Goal: Task Accomplishment & Management: Manage account settings

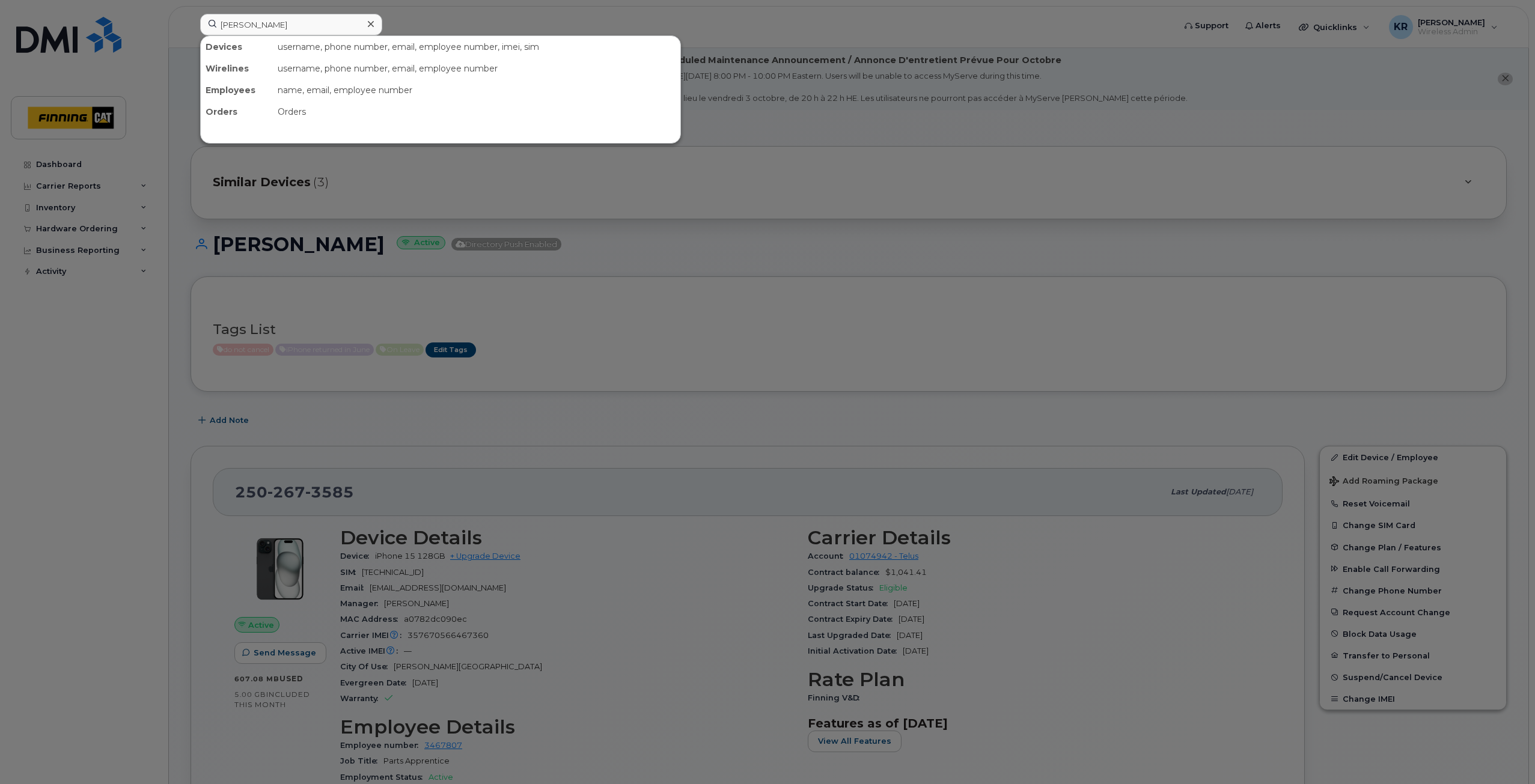
scroll to position [60, 0]
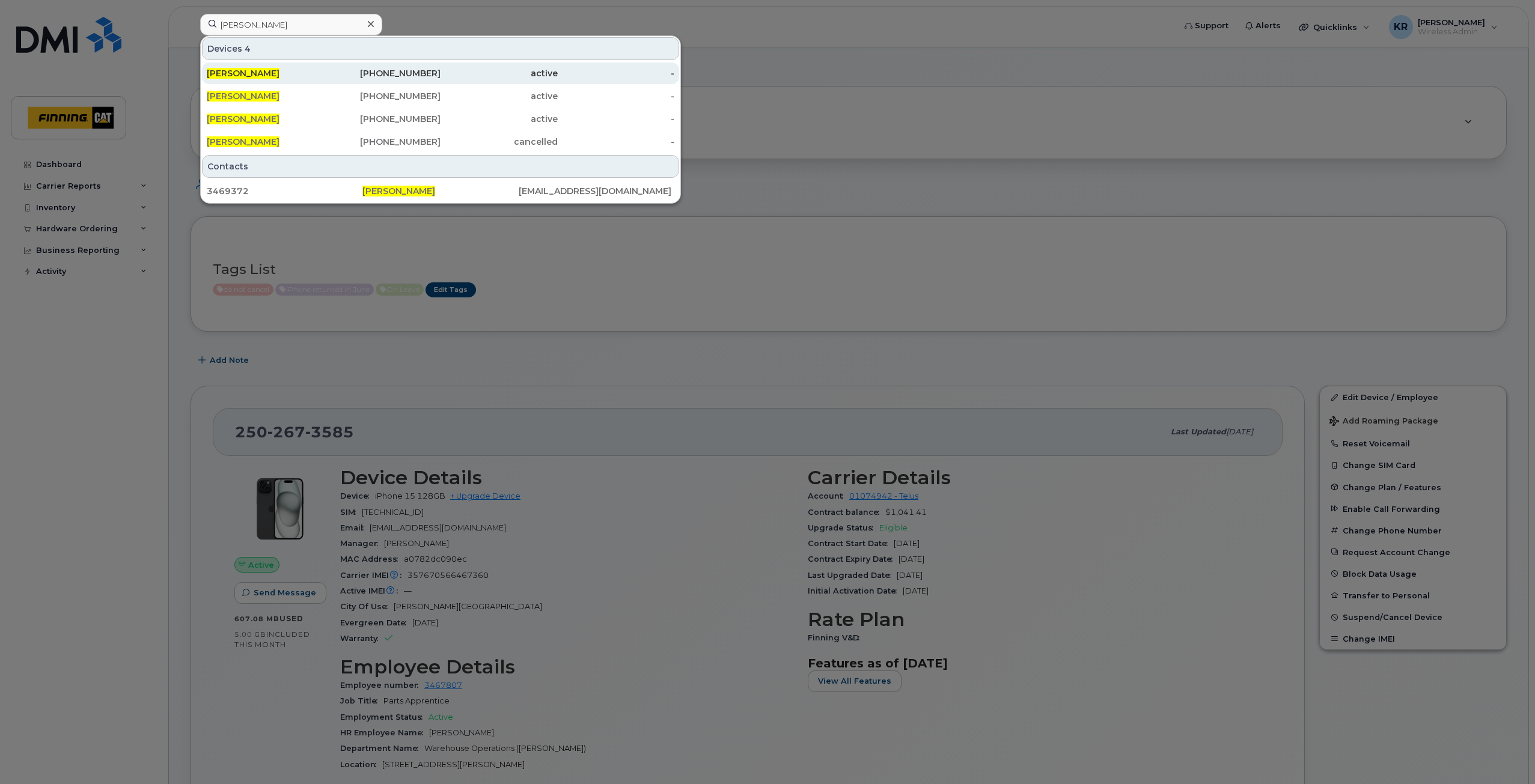
type input "darren roth"
click at [459, 72] on div "active" at bounding box center [499, 73] width 117 height 12
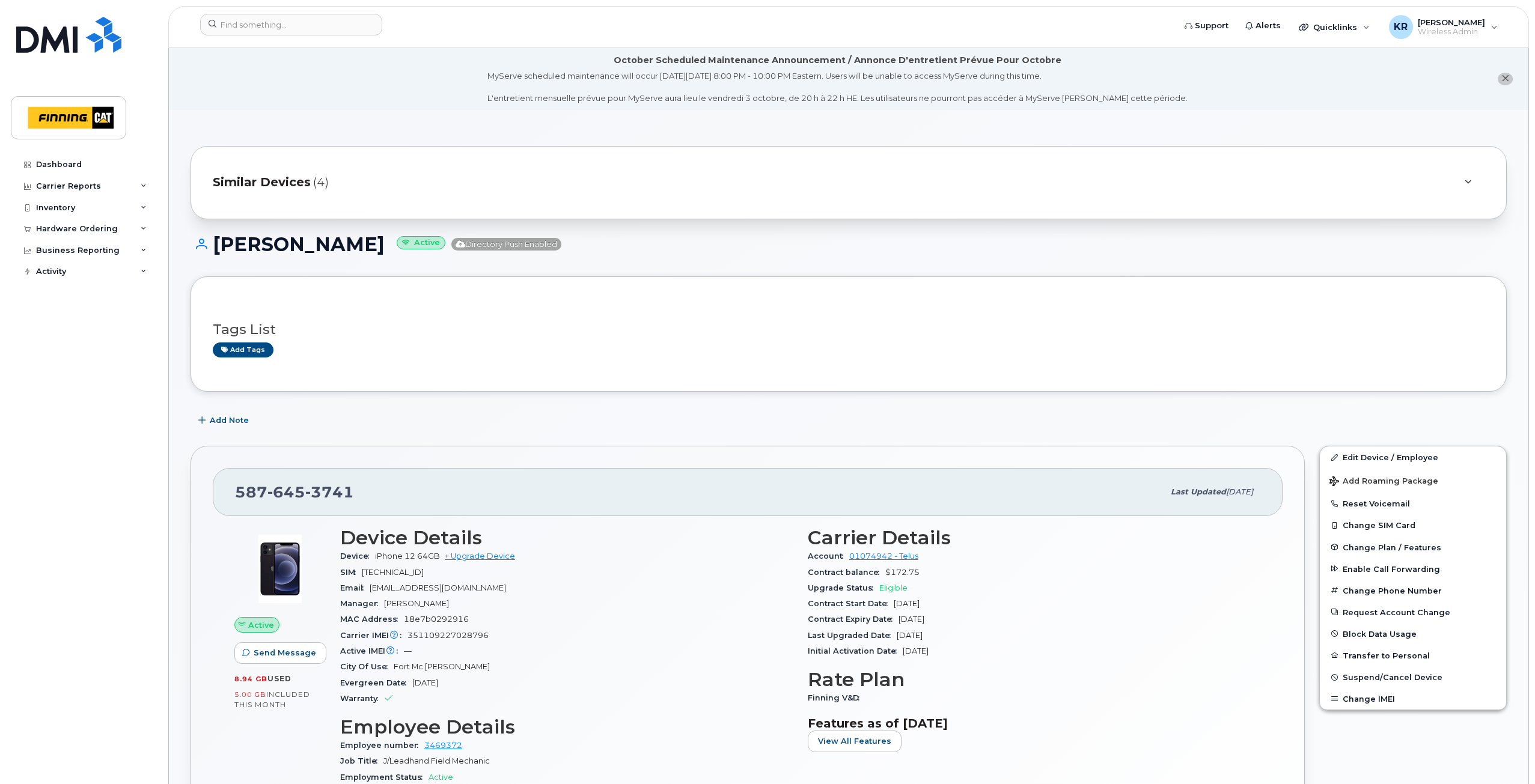
click at [275, 176] on span "Similar Devices" at bounding box center [262, 183] width 98 height 18
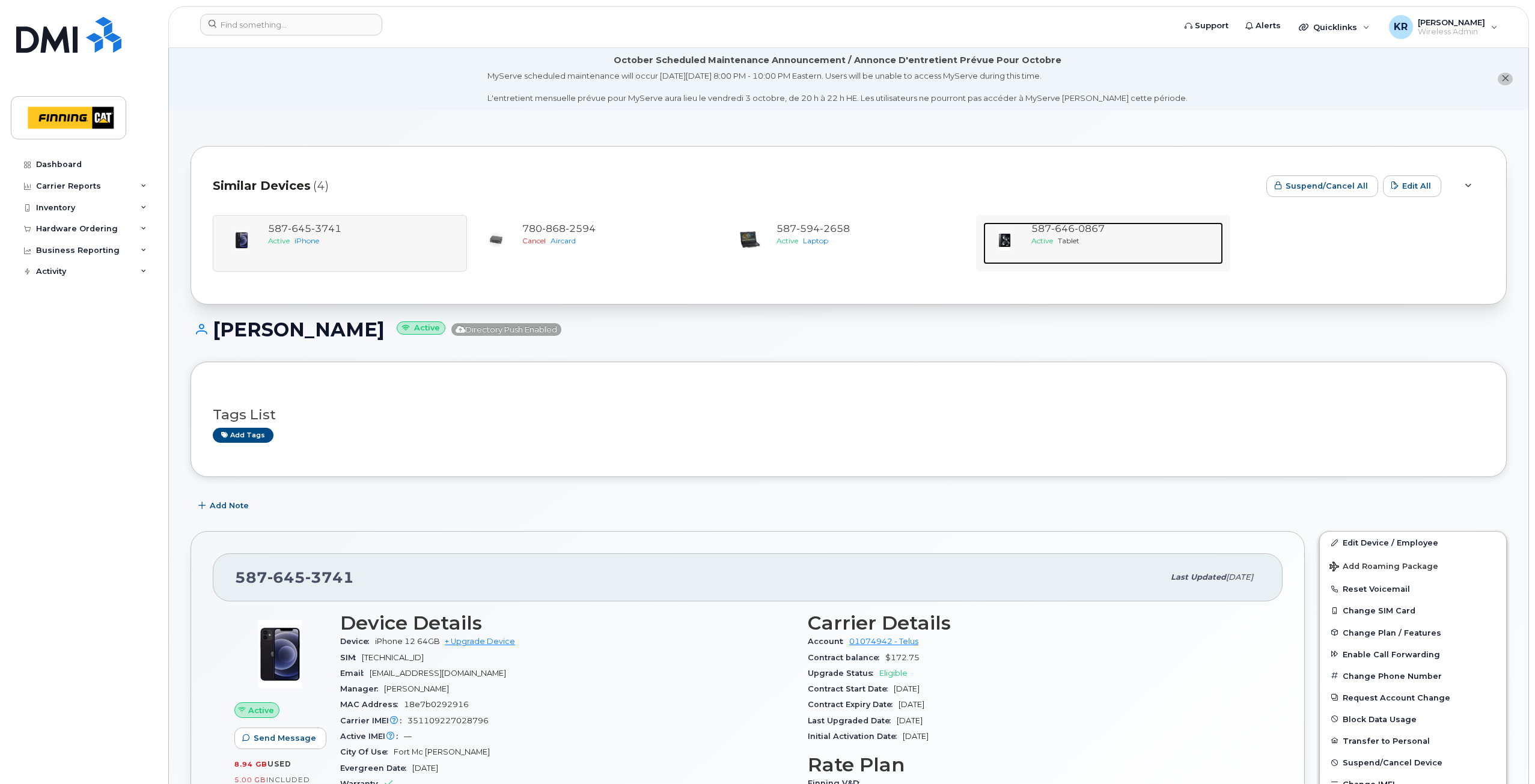
click at [1091, 237] on div "Active Tablet" at bounding box center [1125, 240] width 187 height 10
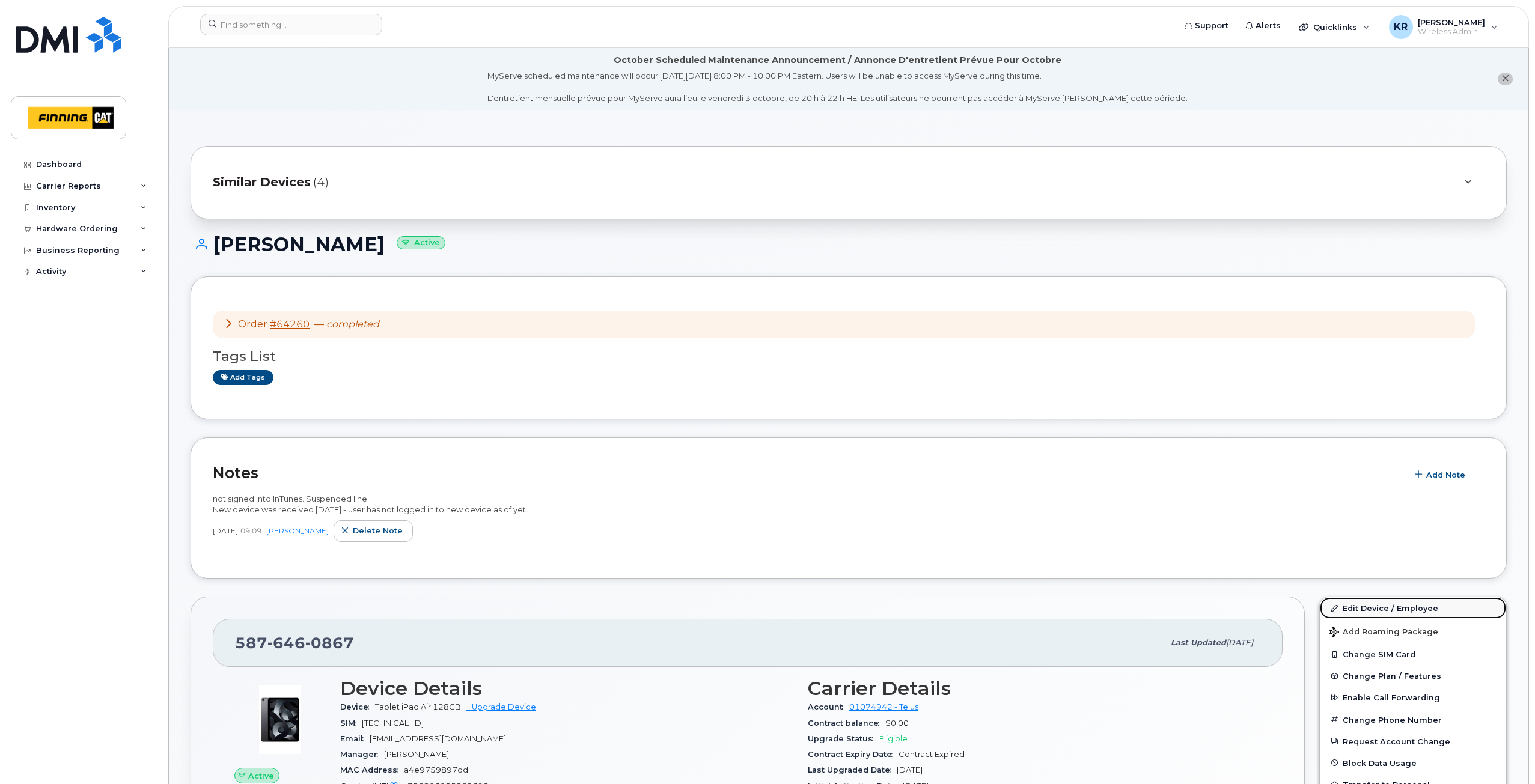
click at [1358, 606] on link "Edit Device / Employee" at bounding box center [1412, 608] width 186 height 22
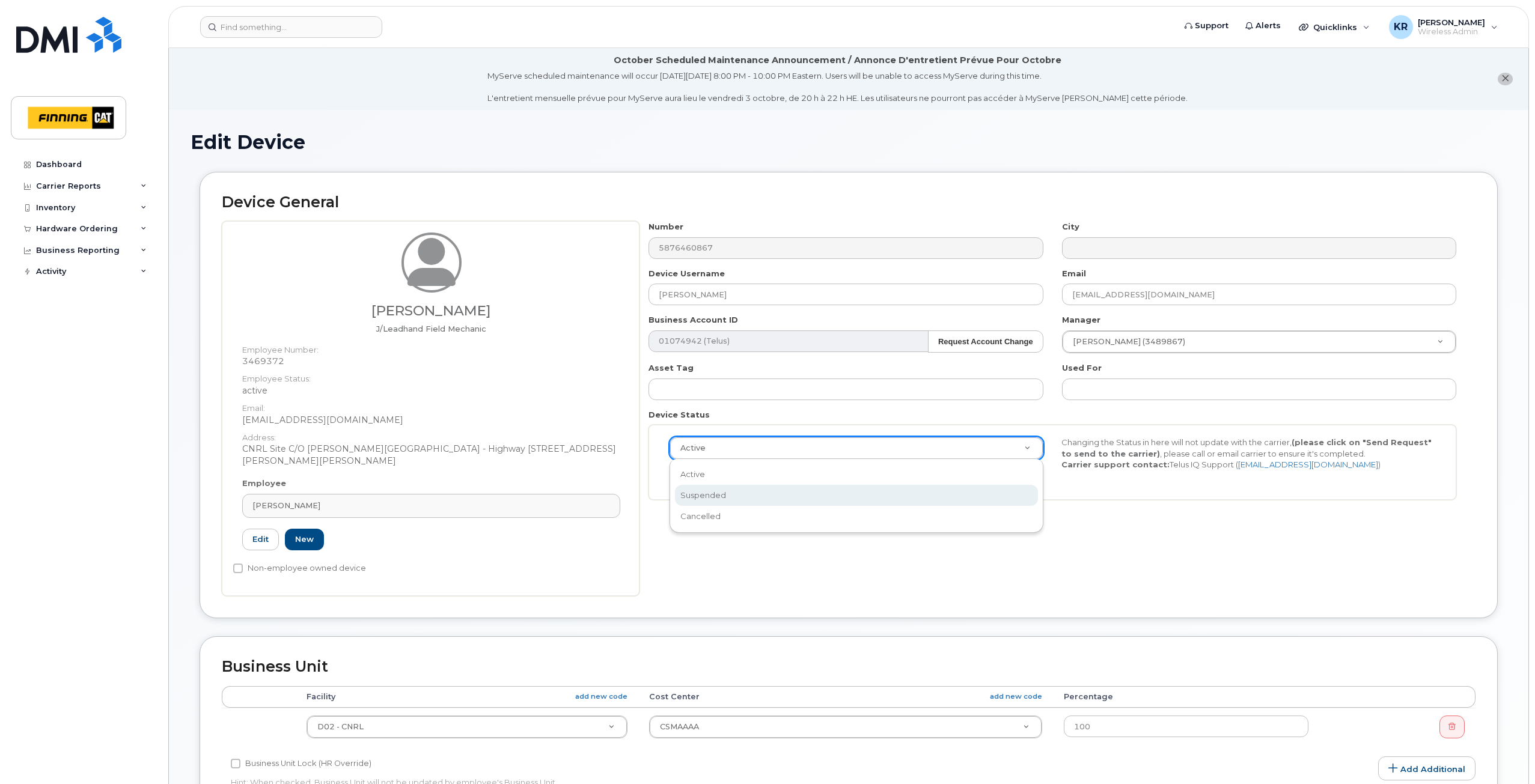
select select "suspended"
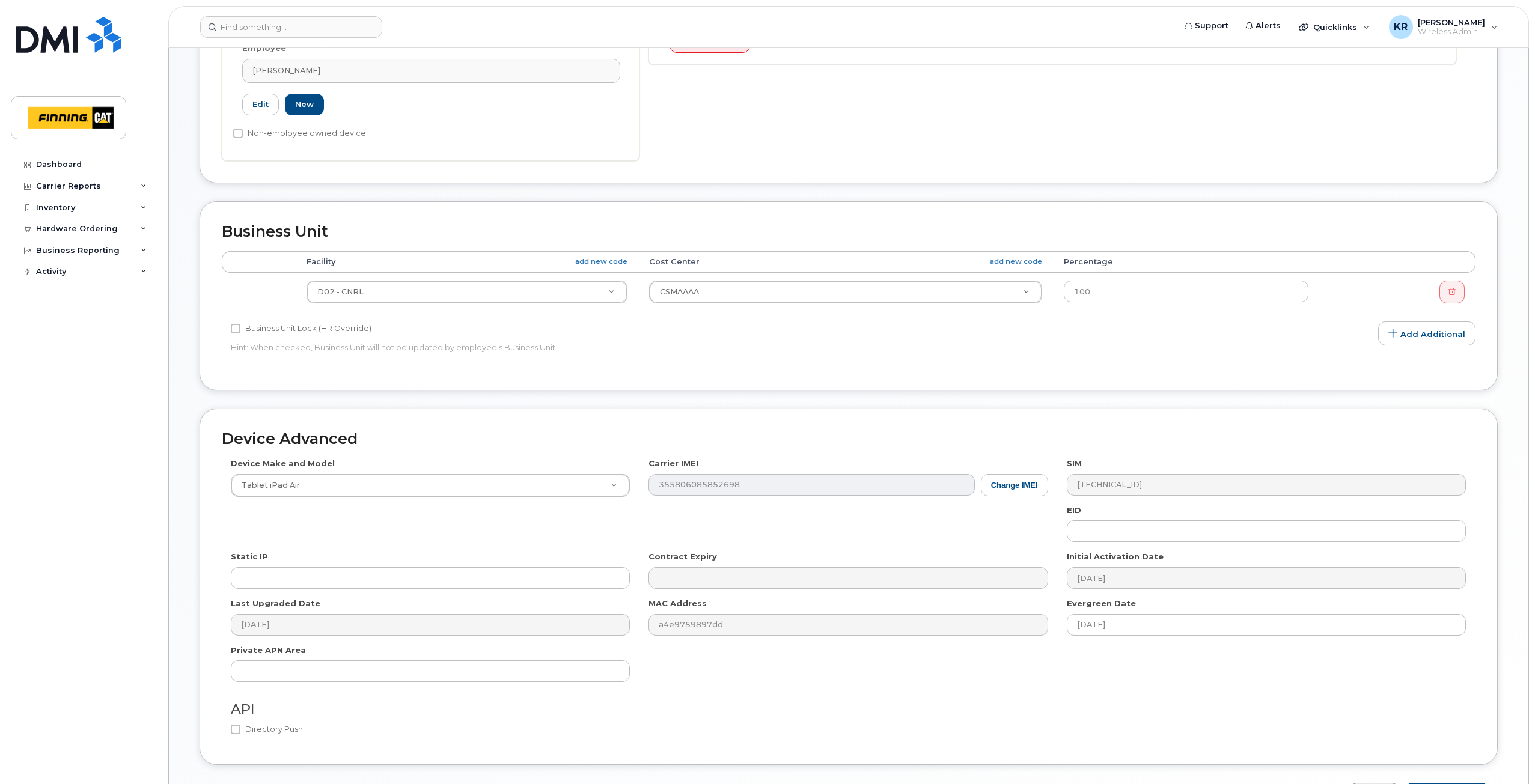
scroll to position [516, 0]
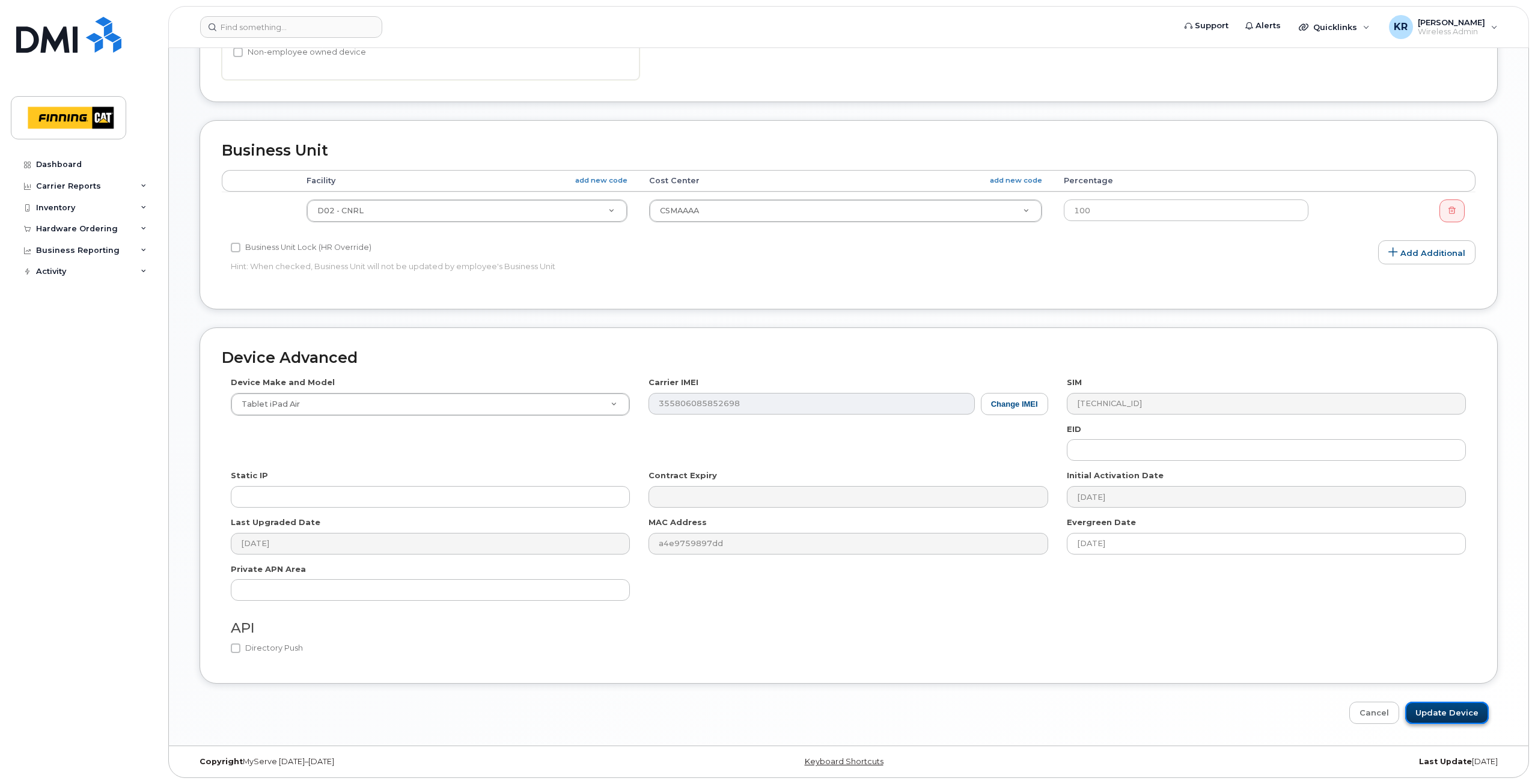
click at [1438, 714] on input "Update Device" at bounding box center [1447, 712] width 83 height 22
type input "Saving..."
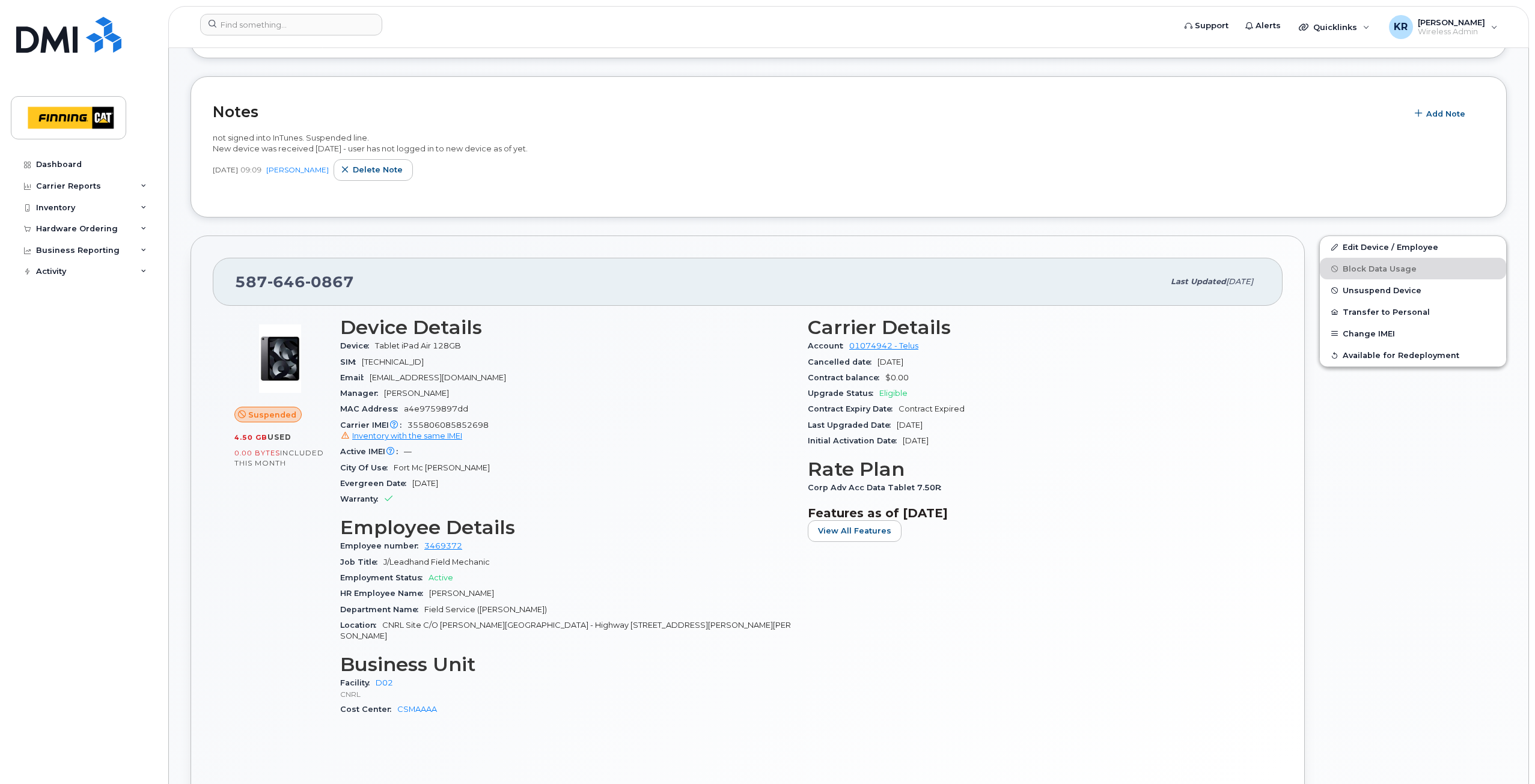
scroll to position [360, 0]
click at [1360, 245] on link "Edit Device / Employee" at bounding box center [1412, 248] width 186 height 22
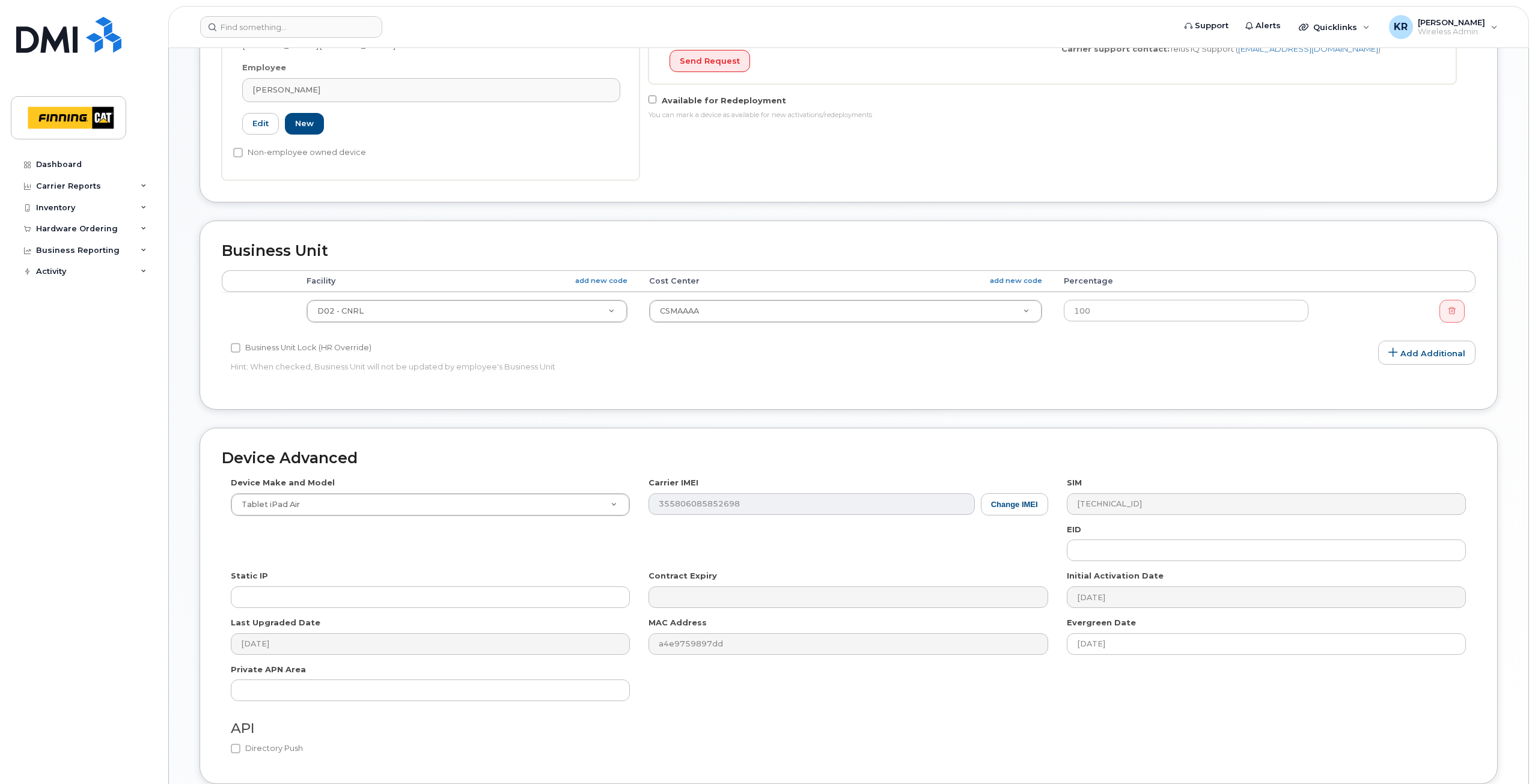
scroll to position [420, 0]
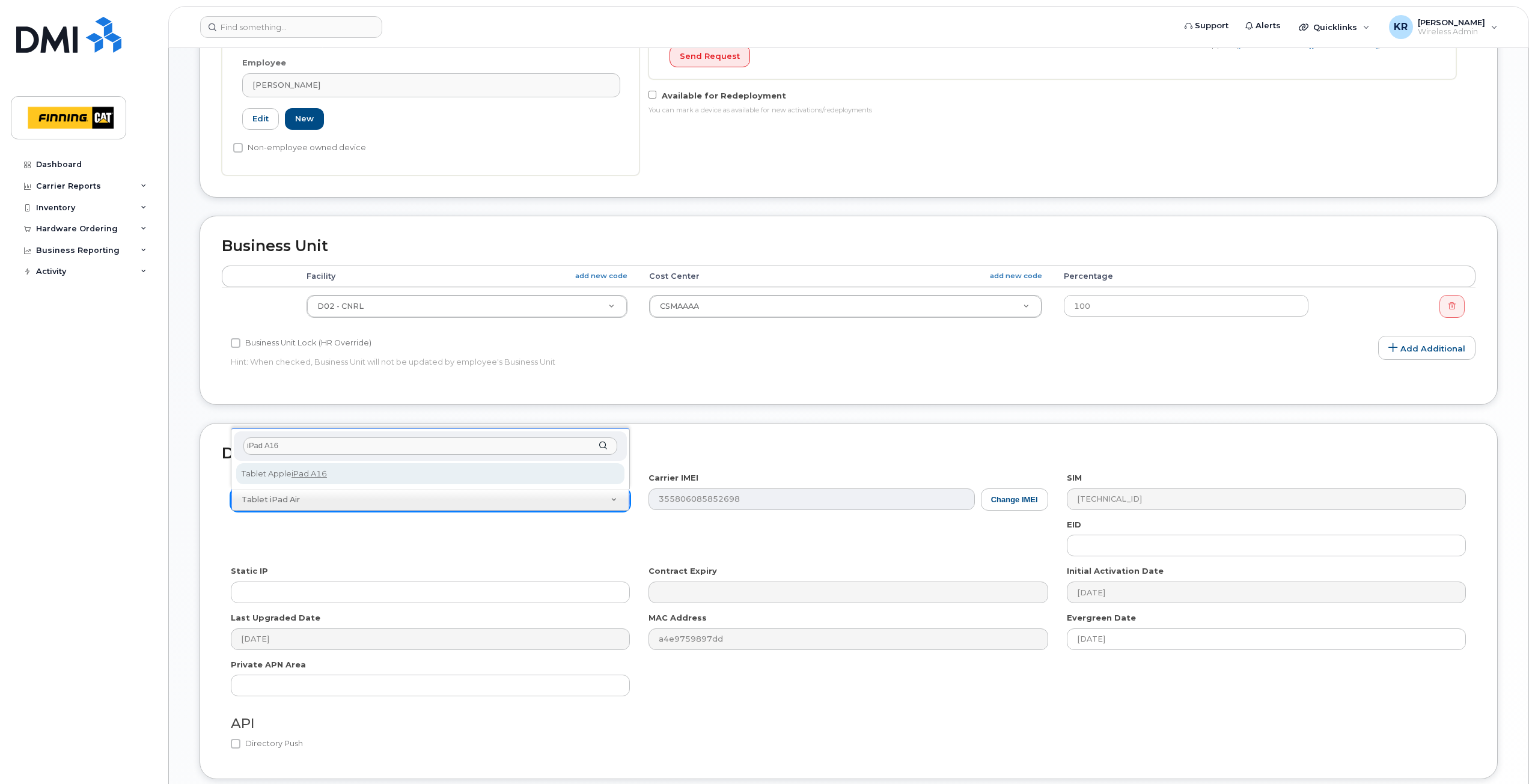
type input "iPad A16"
select select "2887"
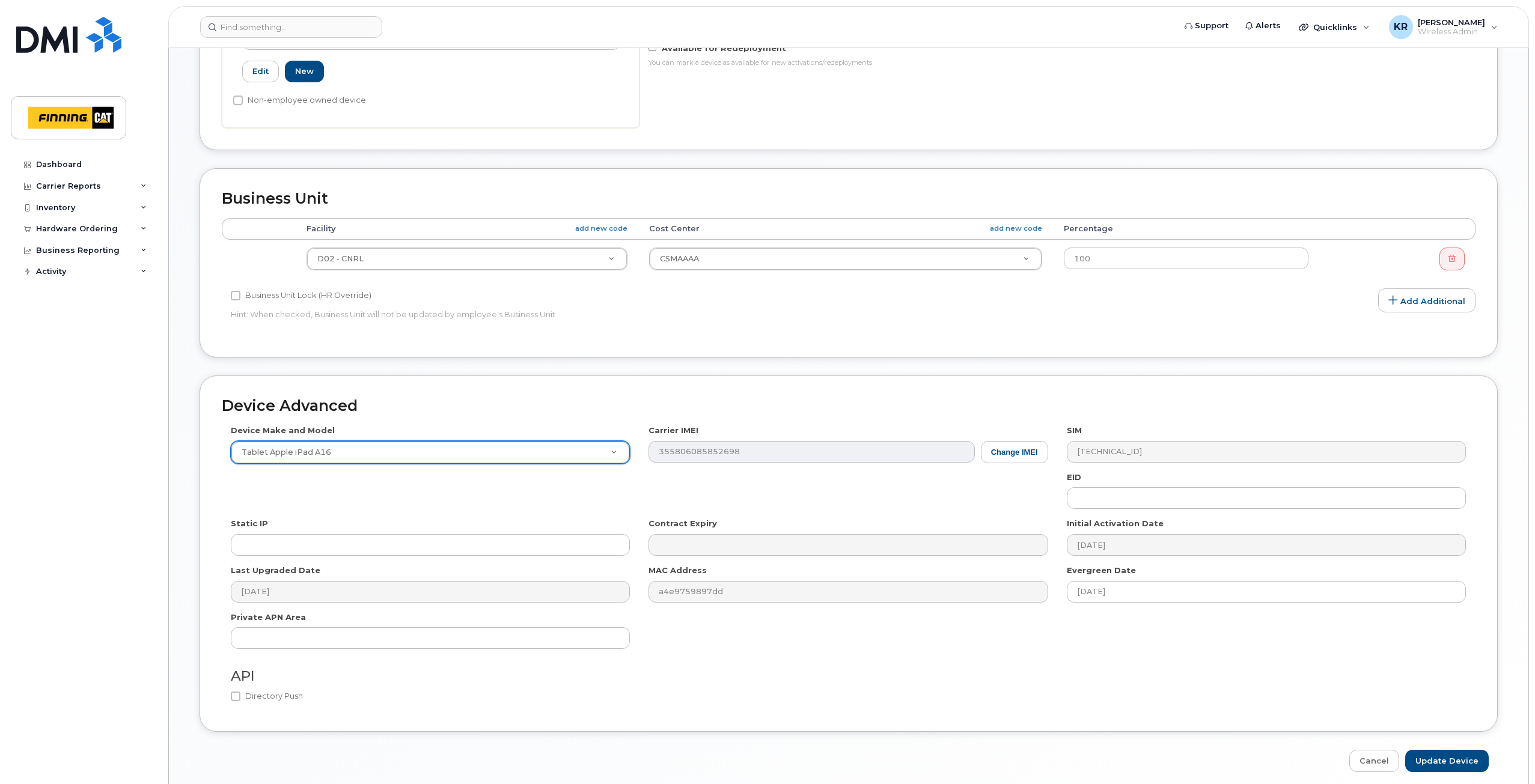
scroll to position [516, 0]
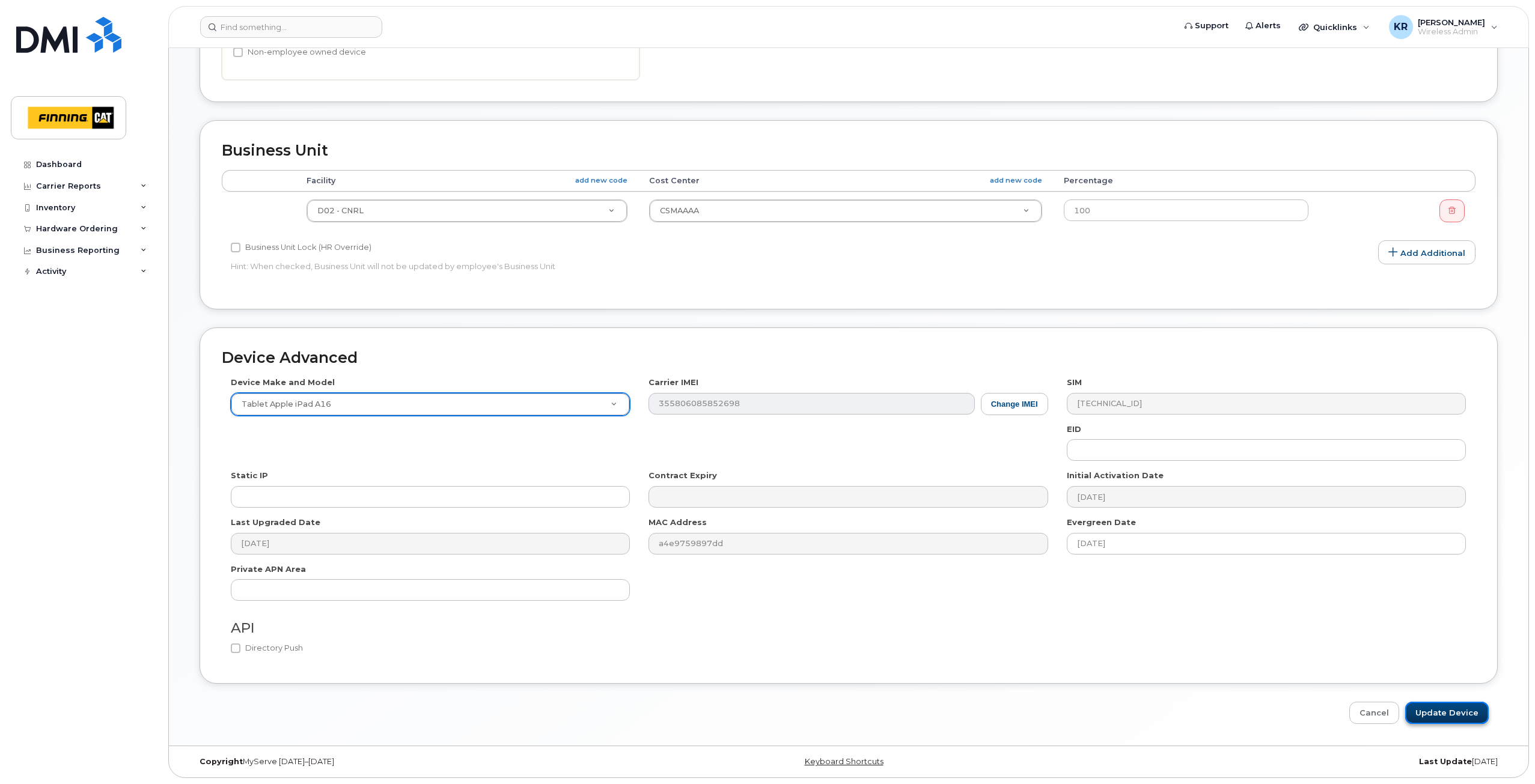
click at [1431, 715] on input "Update Device" at bounding box center [1447, 712] width 83 height 22
type input "Saving..."
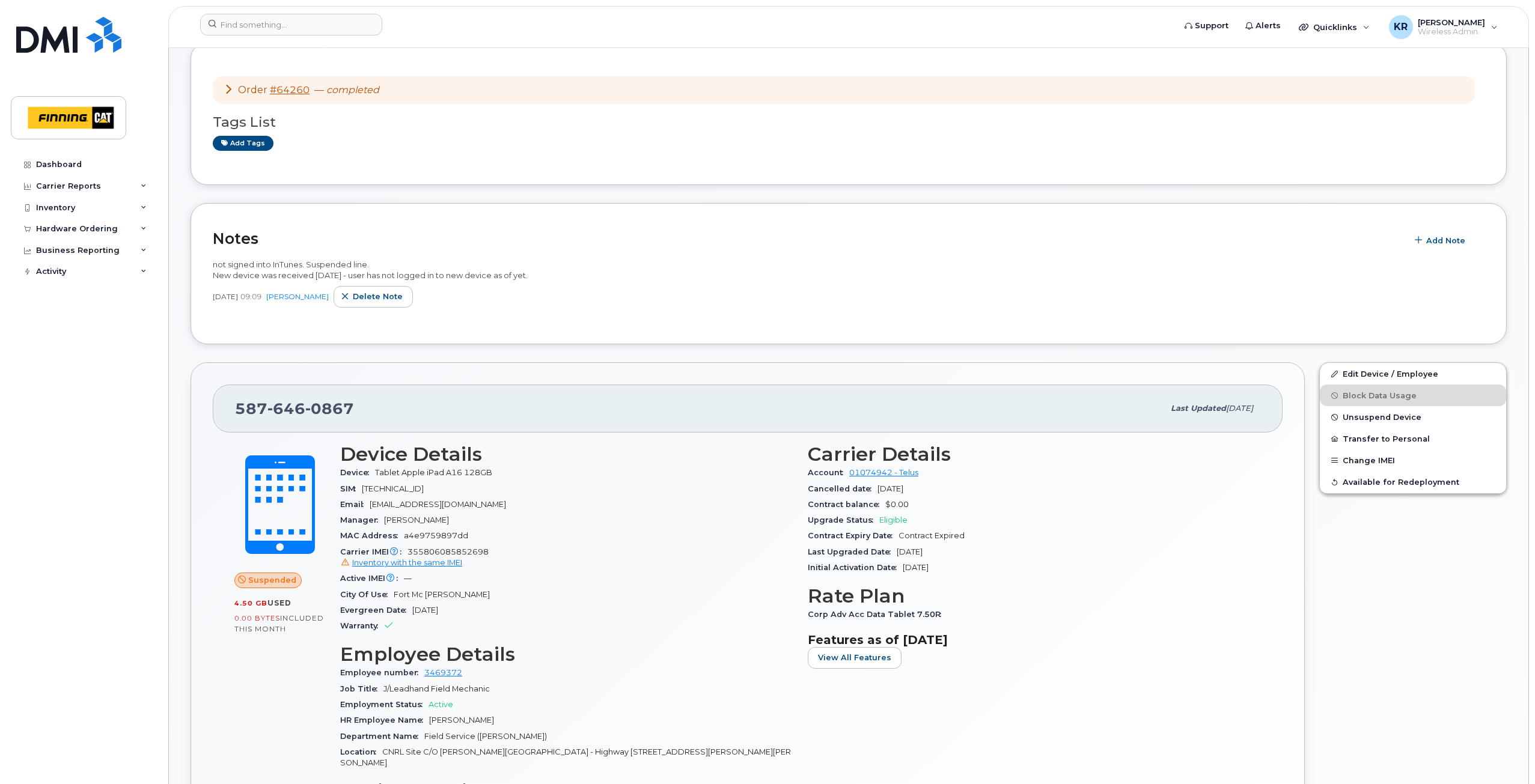
scroll to position [240, 0]
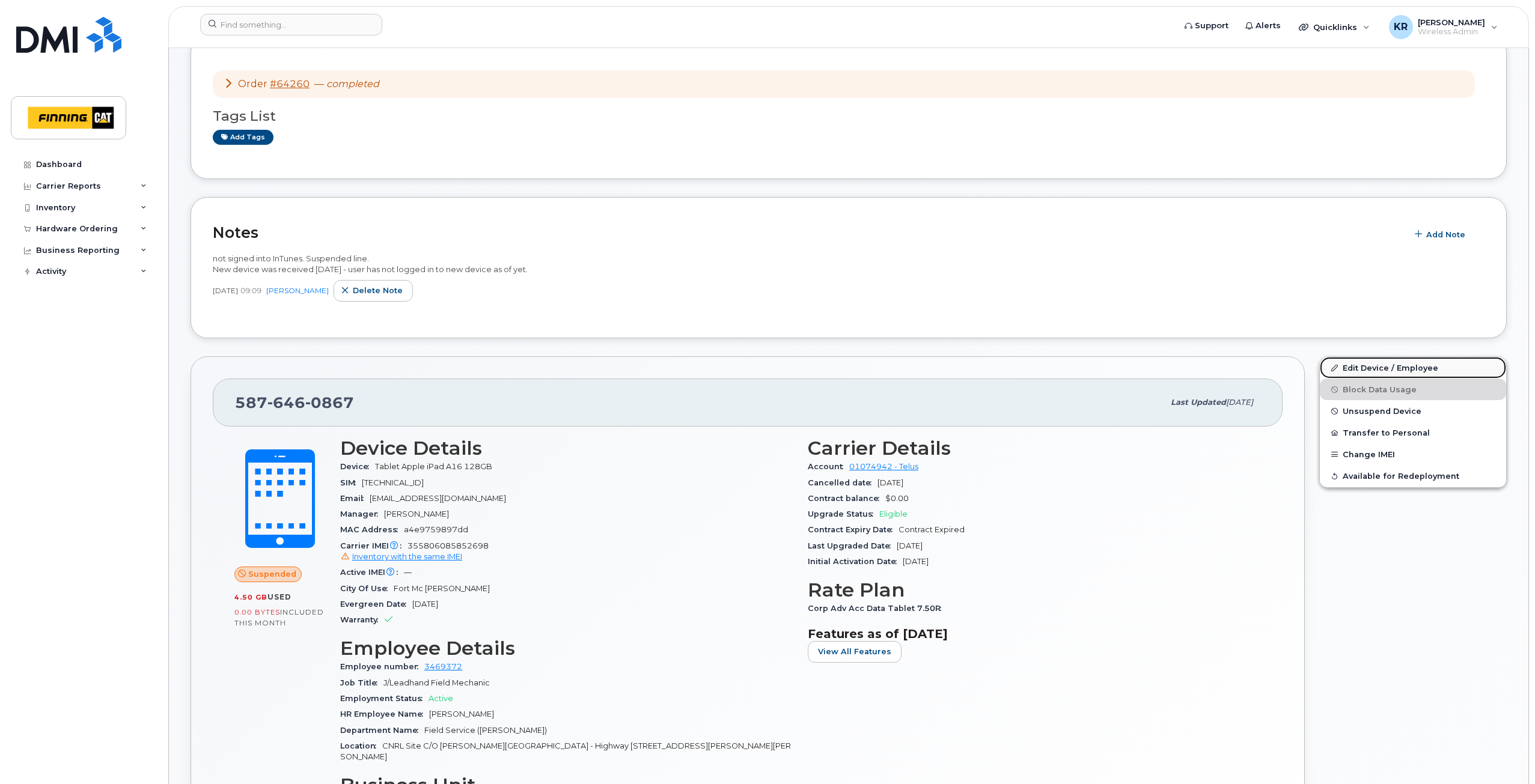
click at [1365, 366] on link "Edit Device / Employee" at bounding box center [1412, 368] width 186 height 22
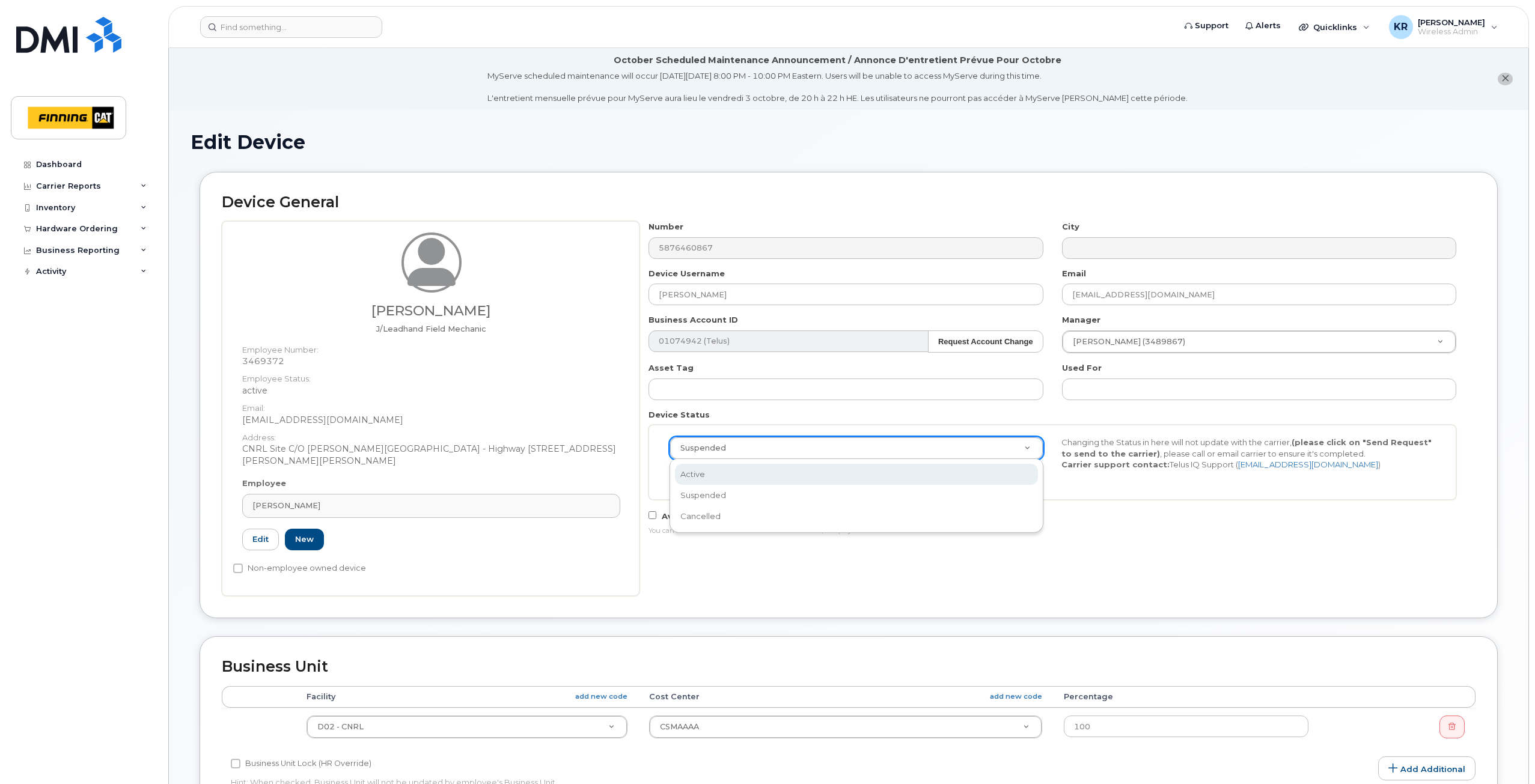
select select "active"
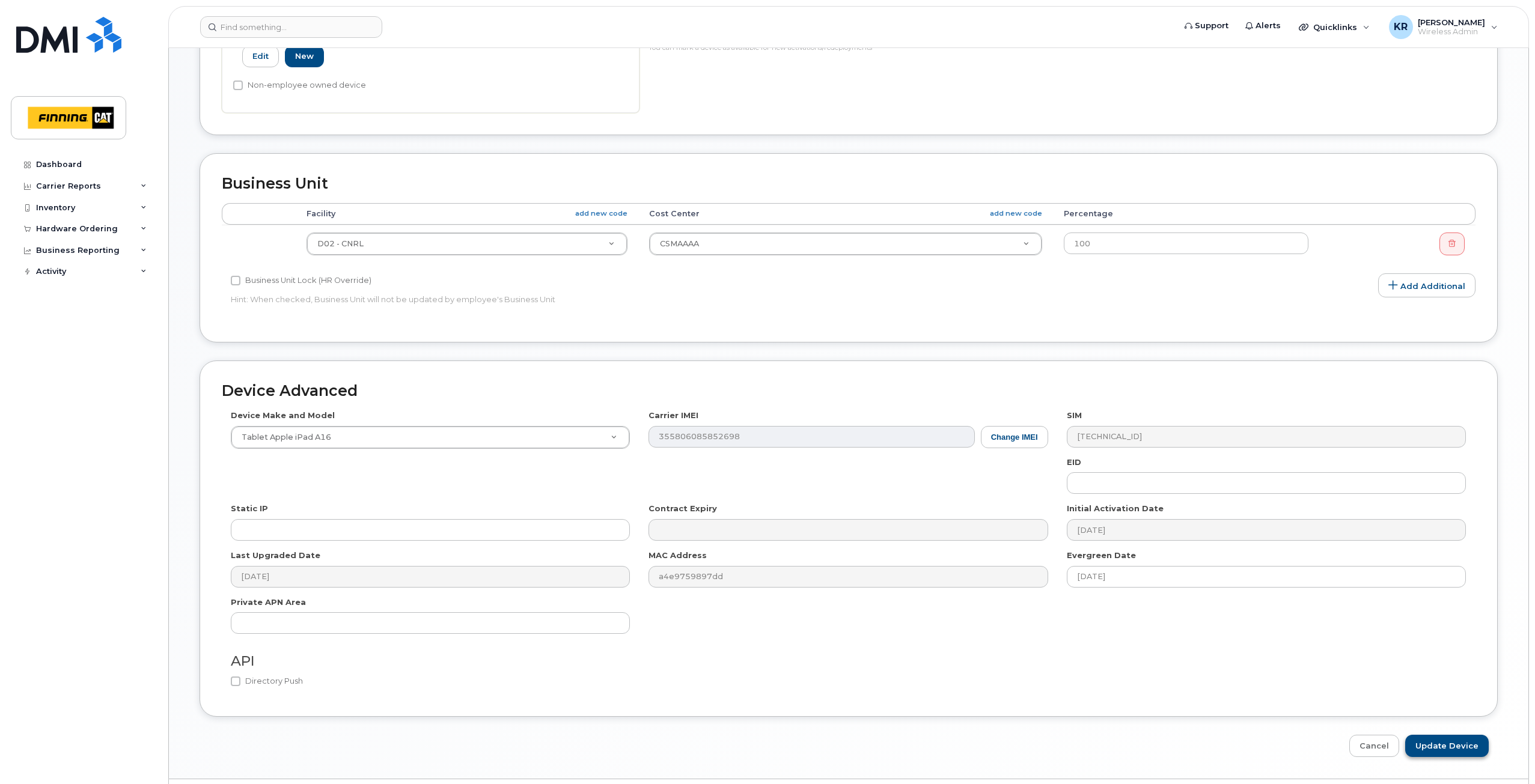
scroll to position [516, 0]
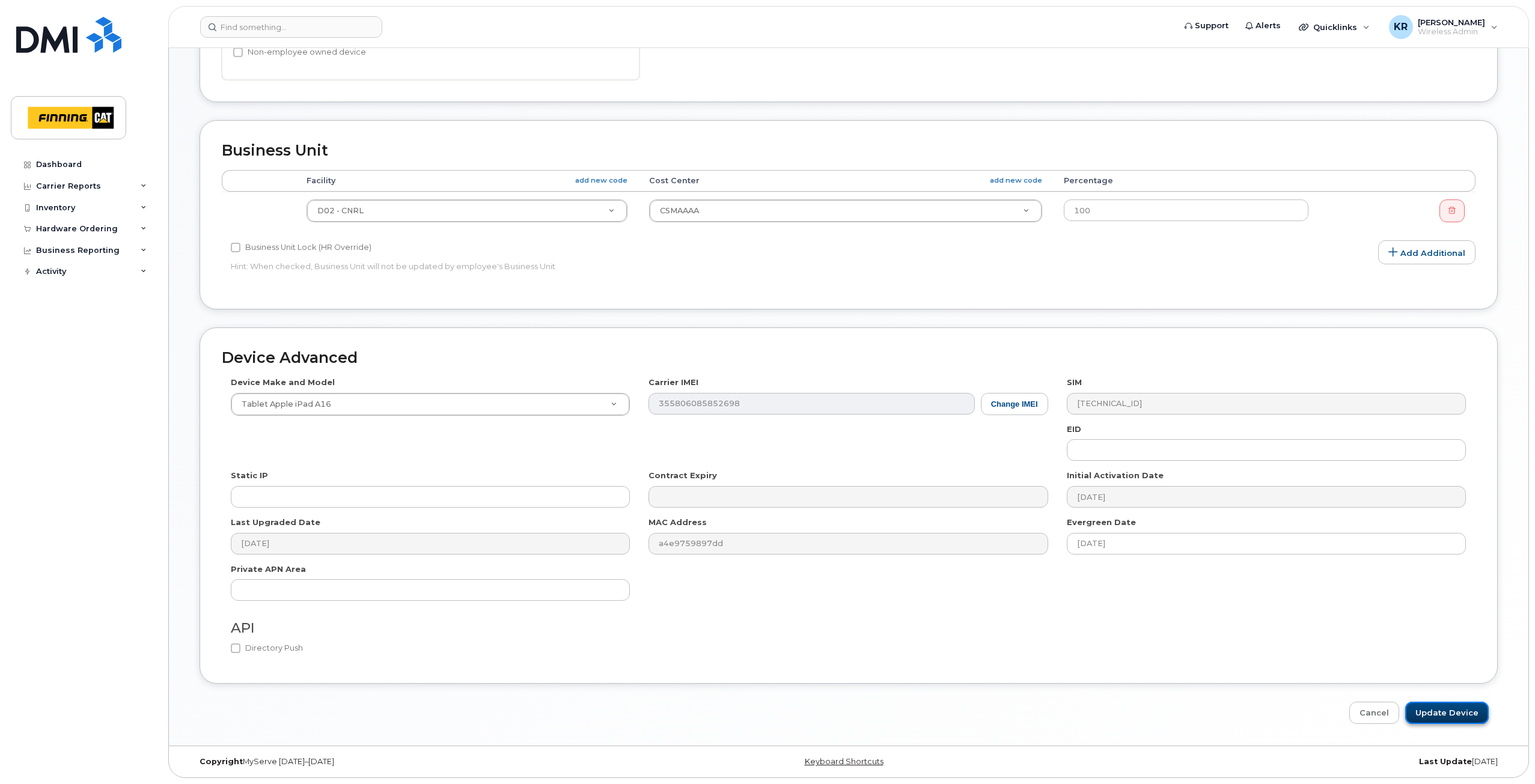
click at [1438, 705] on input "Update Device" at bounding box center [1447, 712] width 83 height 22
type input "Saving..."
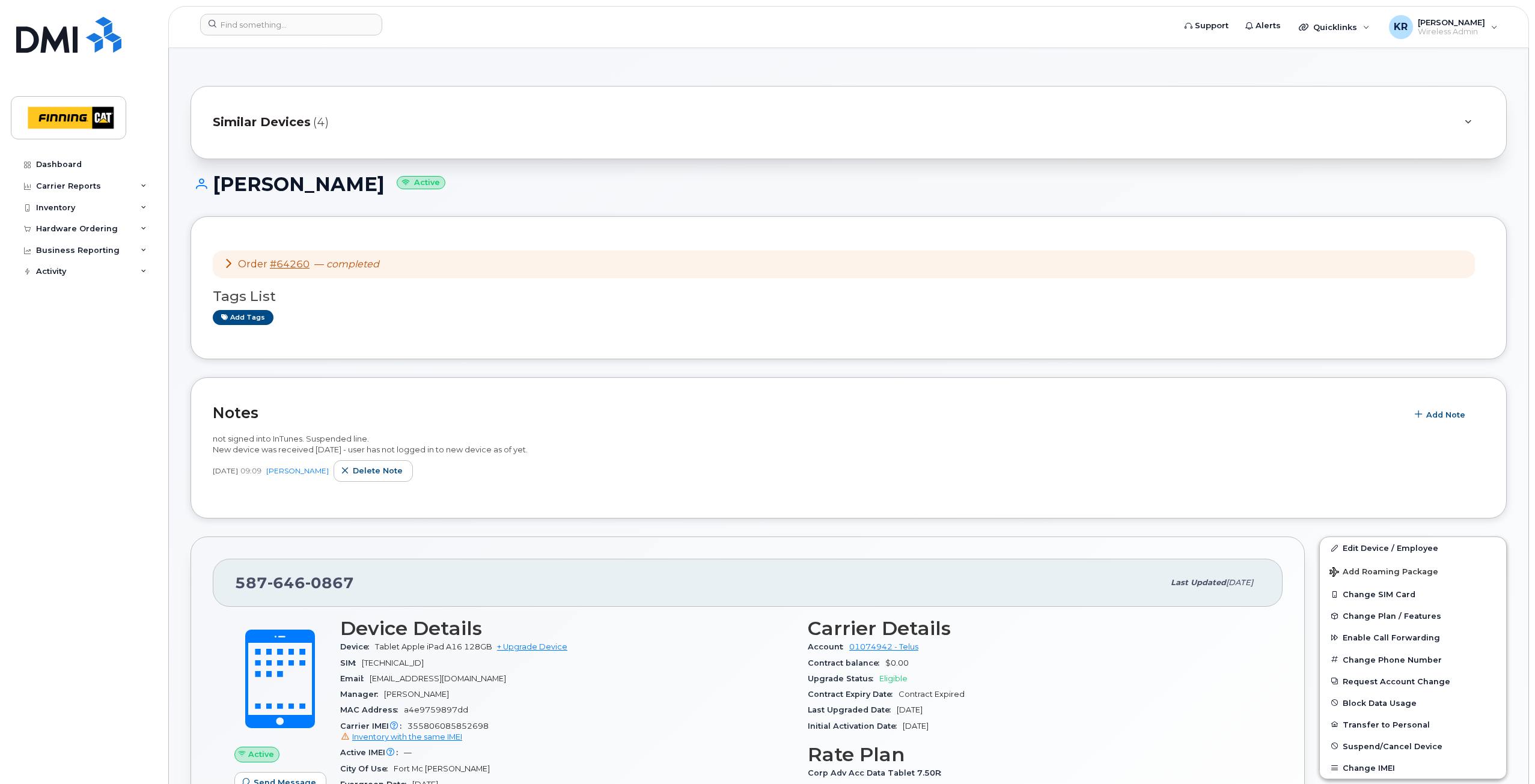
scroll to position [120, 0]
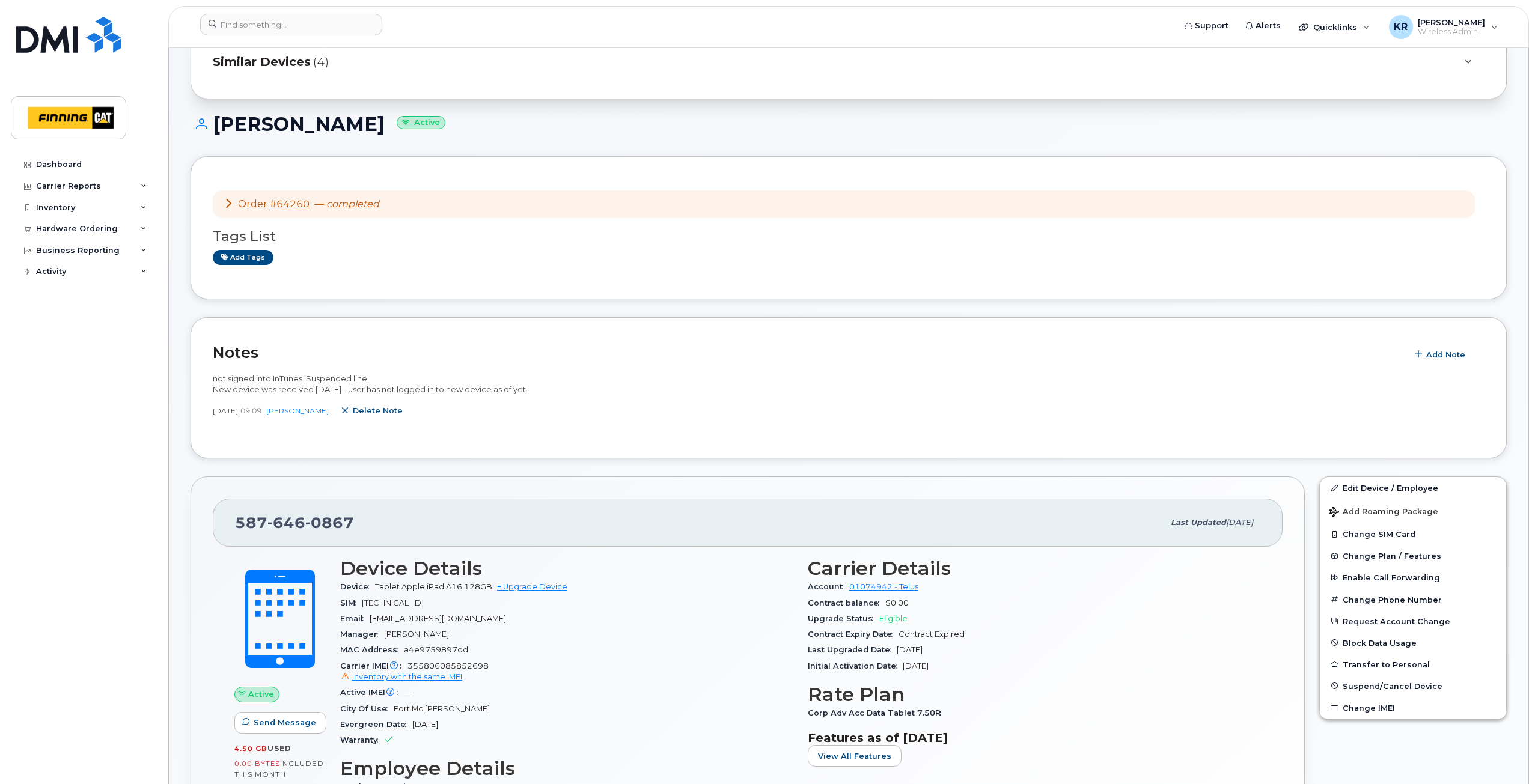
drag, startPoint x: 396, startPoint y: 414, endPoint x: 816, endPoint y: 66, distance: 545.4
click at [396, 414] on span "Delete note" at bounding box center [378, 411] width 50 height 12
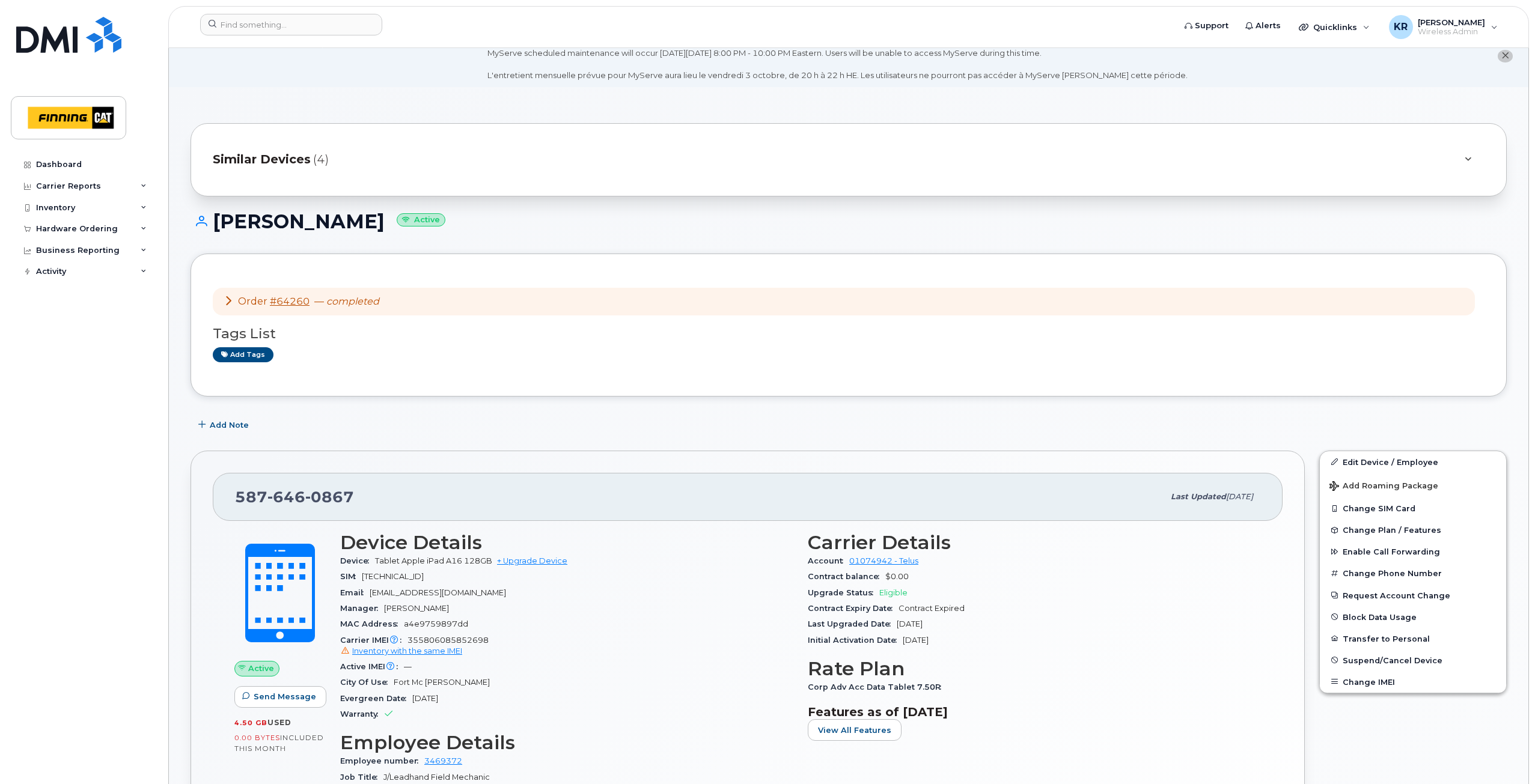
scroll to position [0, 0]
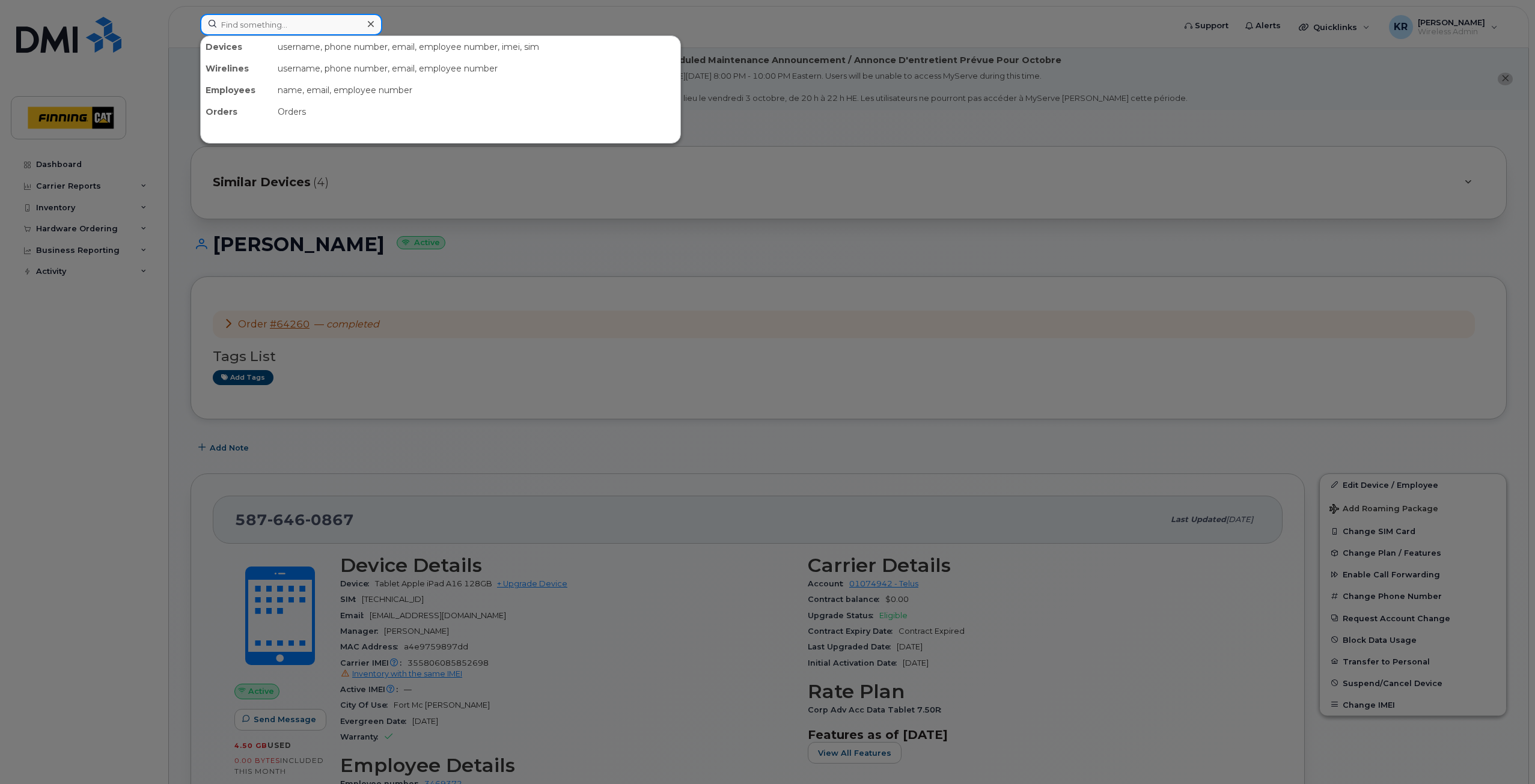
click at [241, 28] on input at bounding box center [291, 25] width 182 height 22
paste input "[PERSON_NAME]"
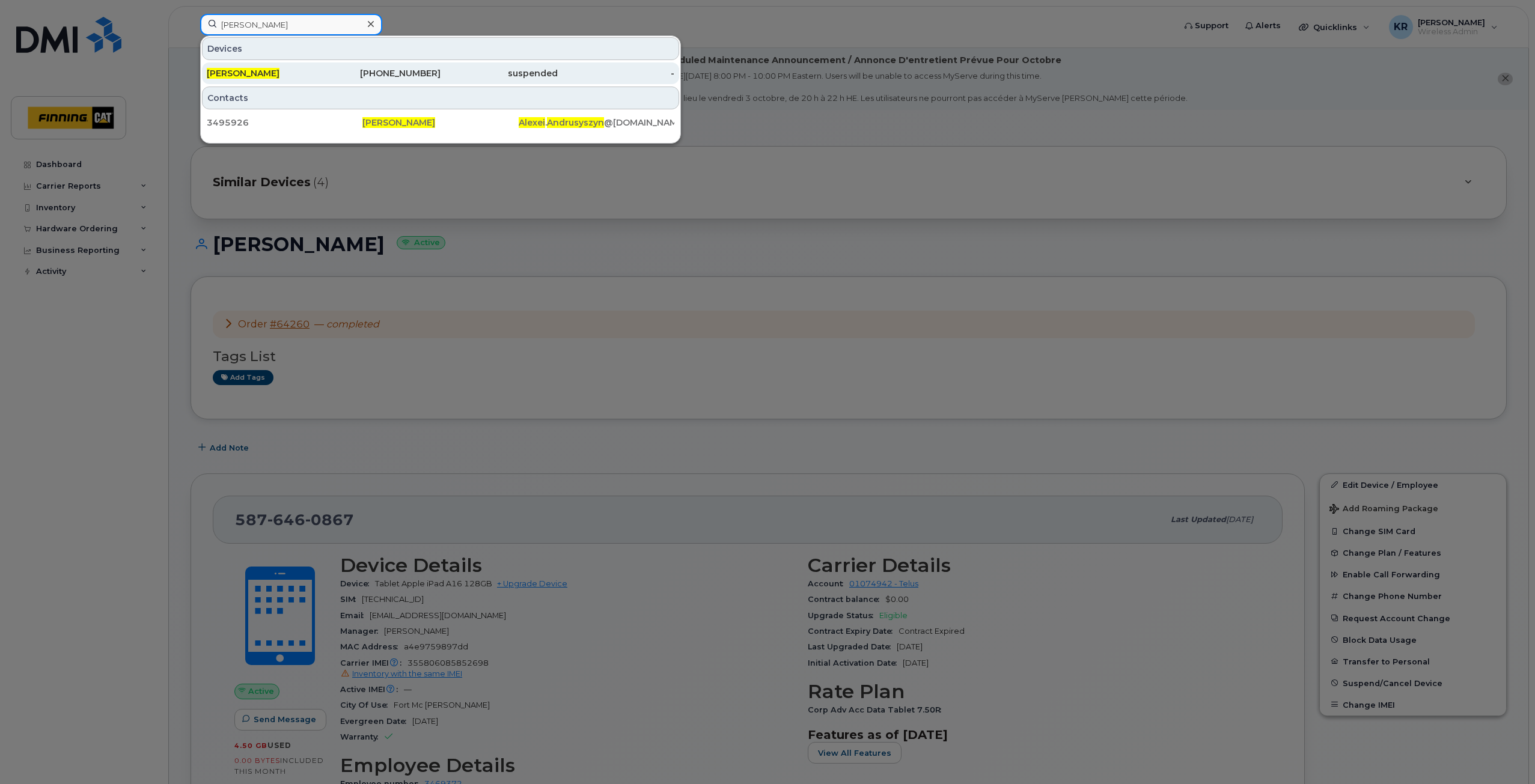
type input "[PERSON_NAME]"
click at [327, 76] on div "587-644-5218" at bounding box center [382, 73] width 117 height 12
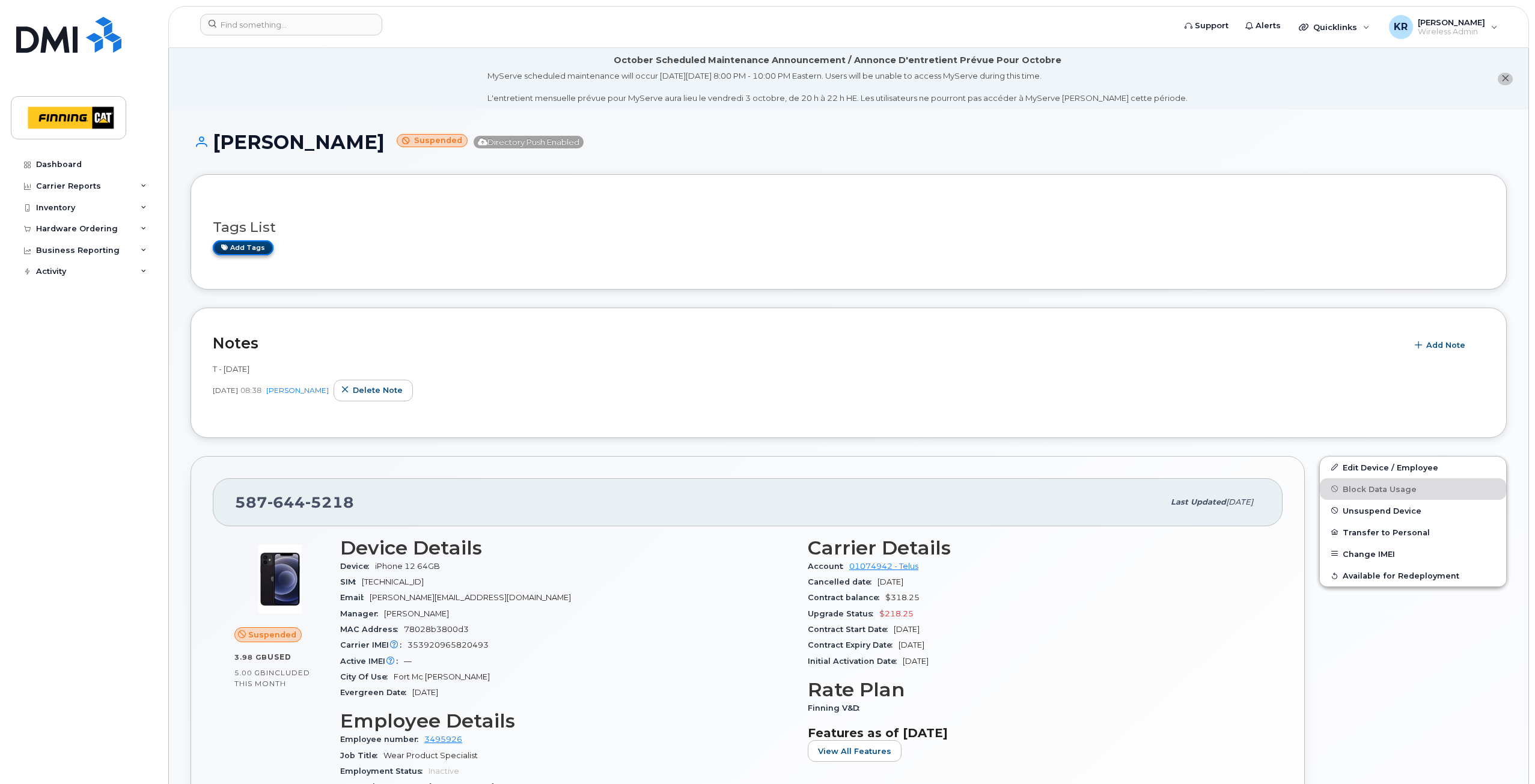
click at [244, 248] on link "Add tags" at bounding box center [243, 248] width 61 height 15
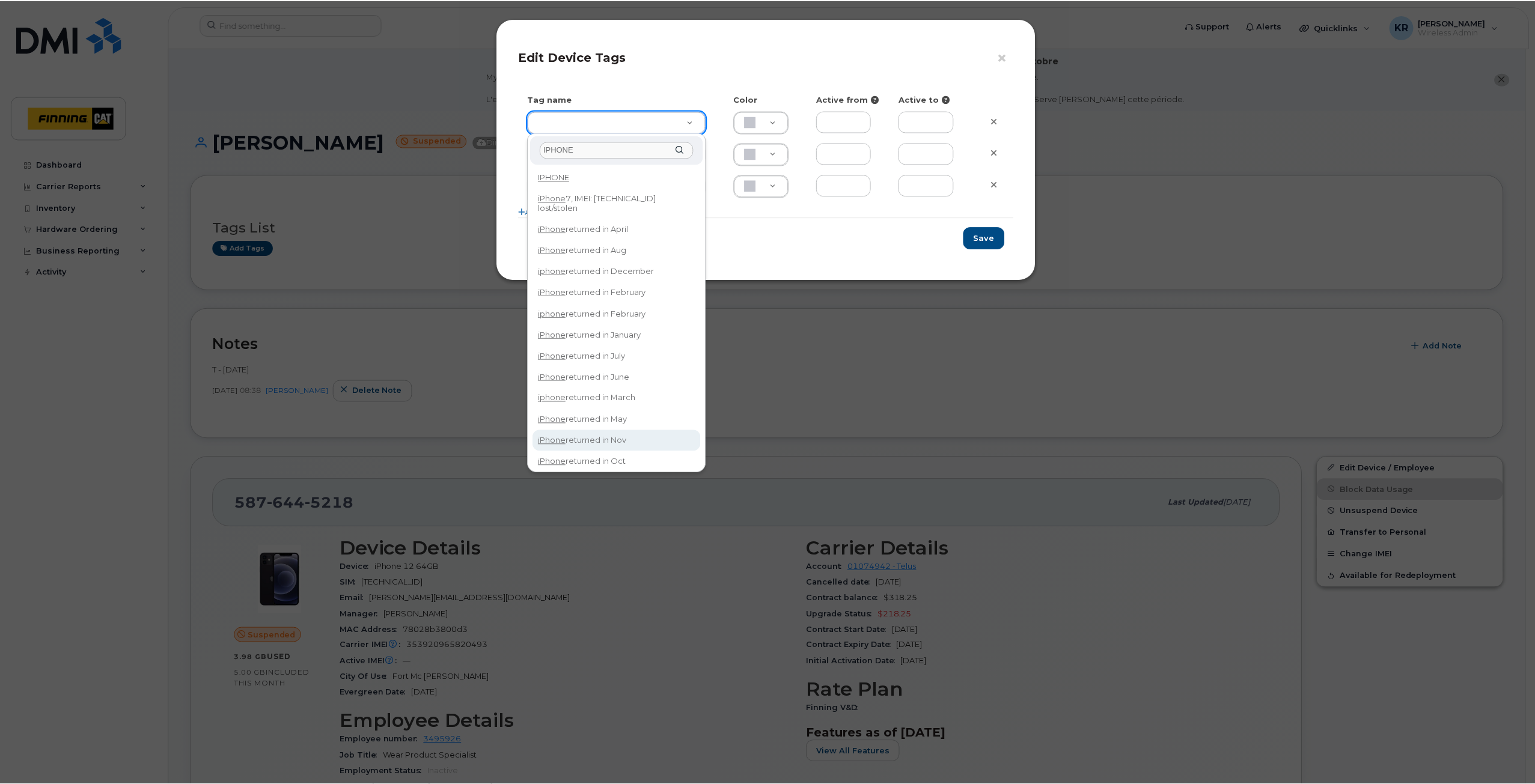
scroll to position [60, 0]
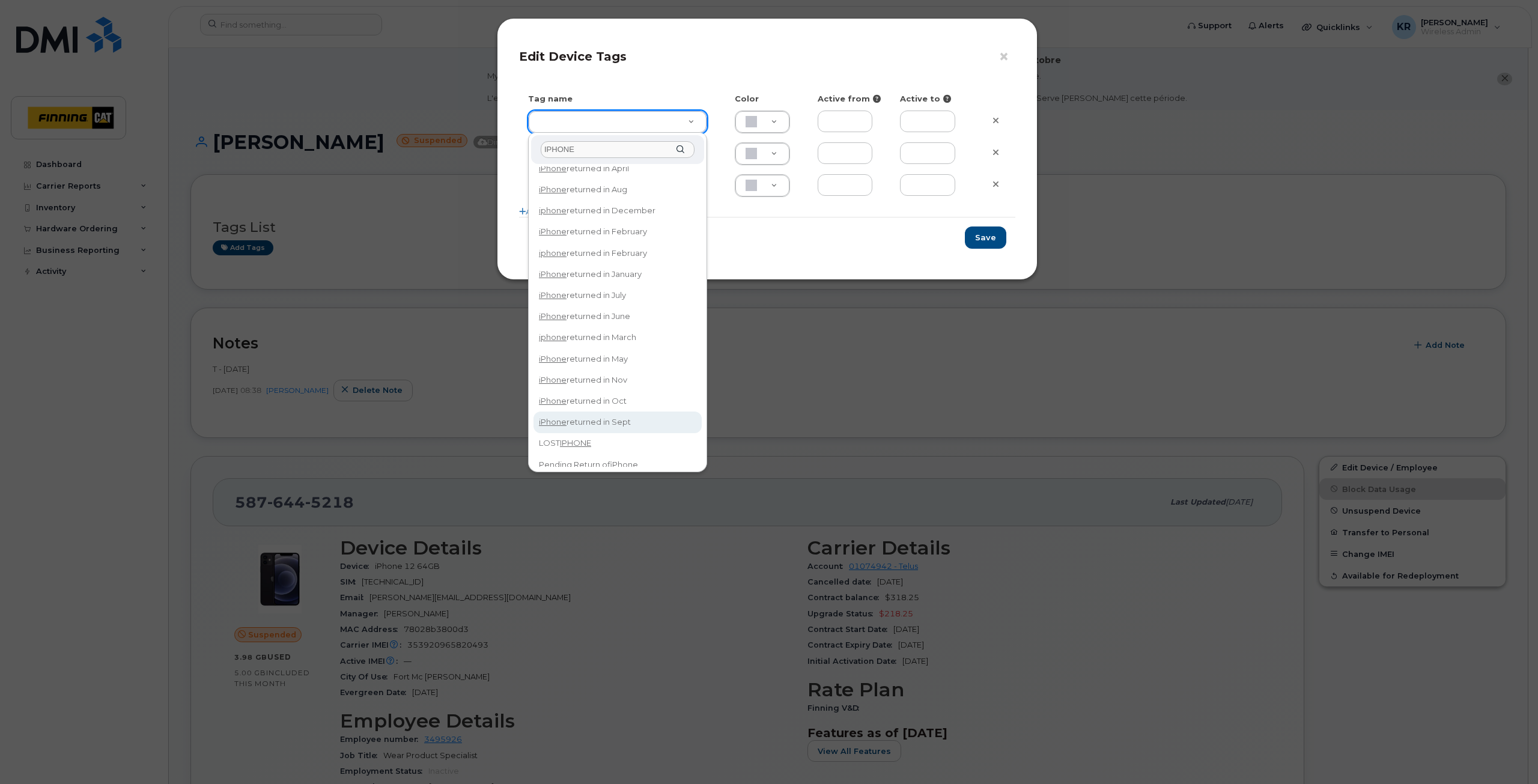
type input "IPHONE"
type input "iPhone returned in Sept"
type input "DFD3EE"
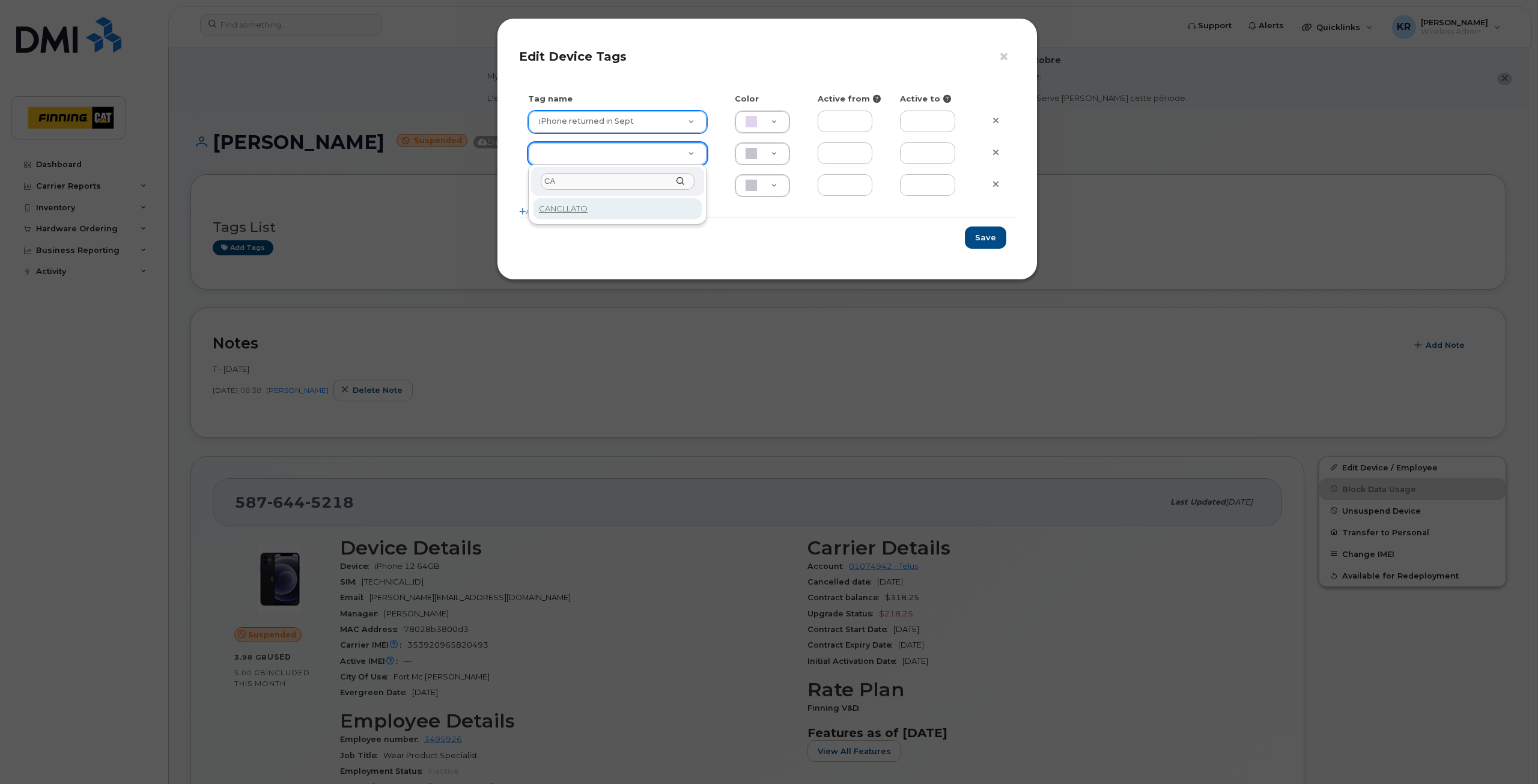
type input "C"
type input "c"
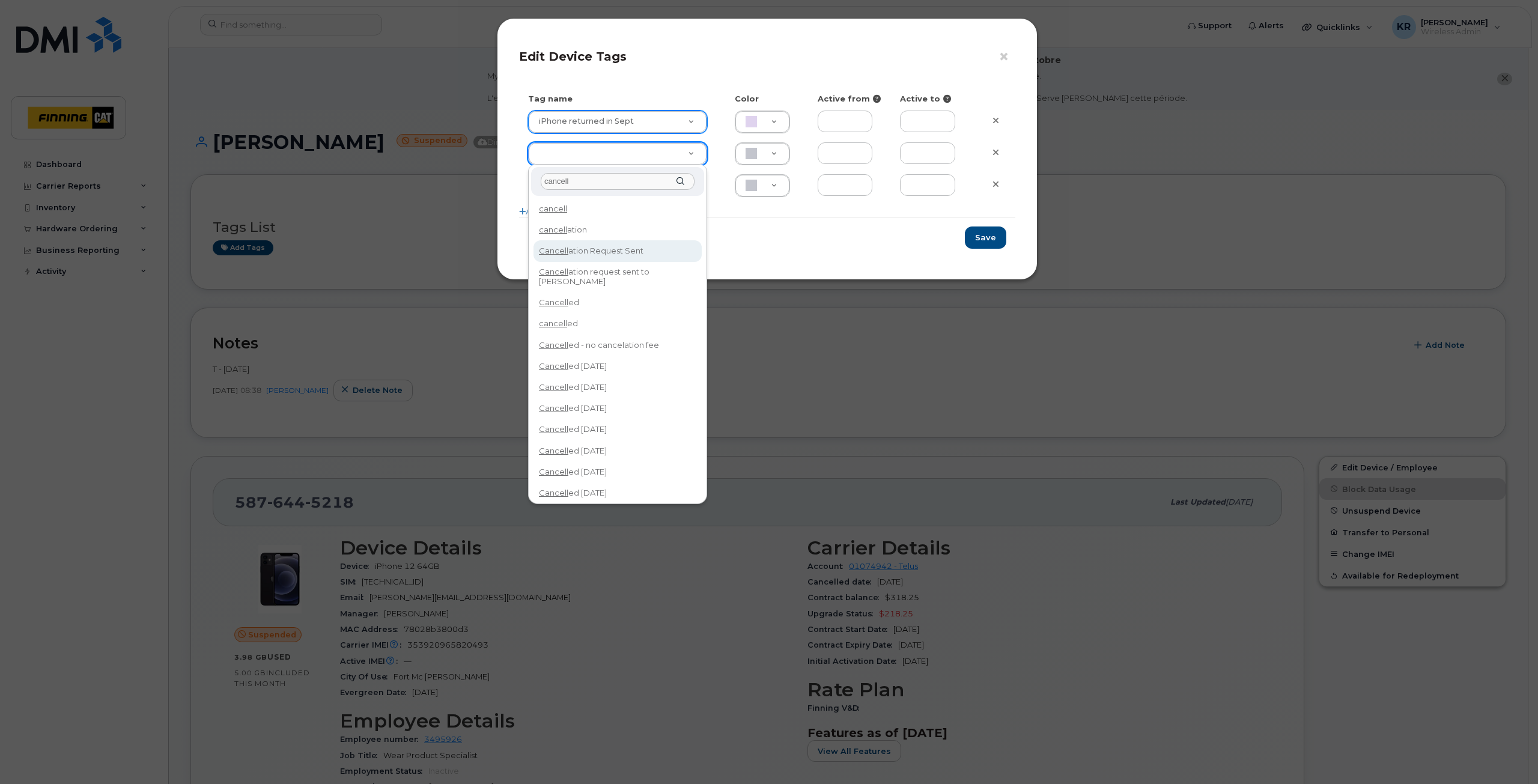
type input "cancell"
type input "Cancellation Request Sent"
type input "FDDCC5"
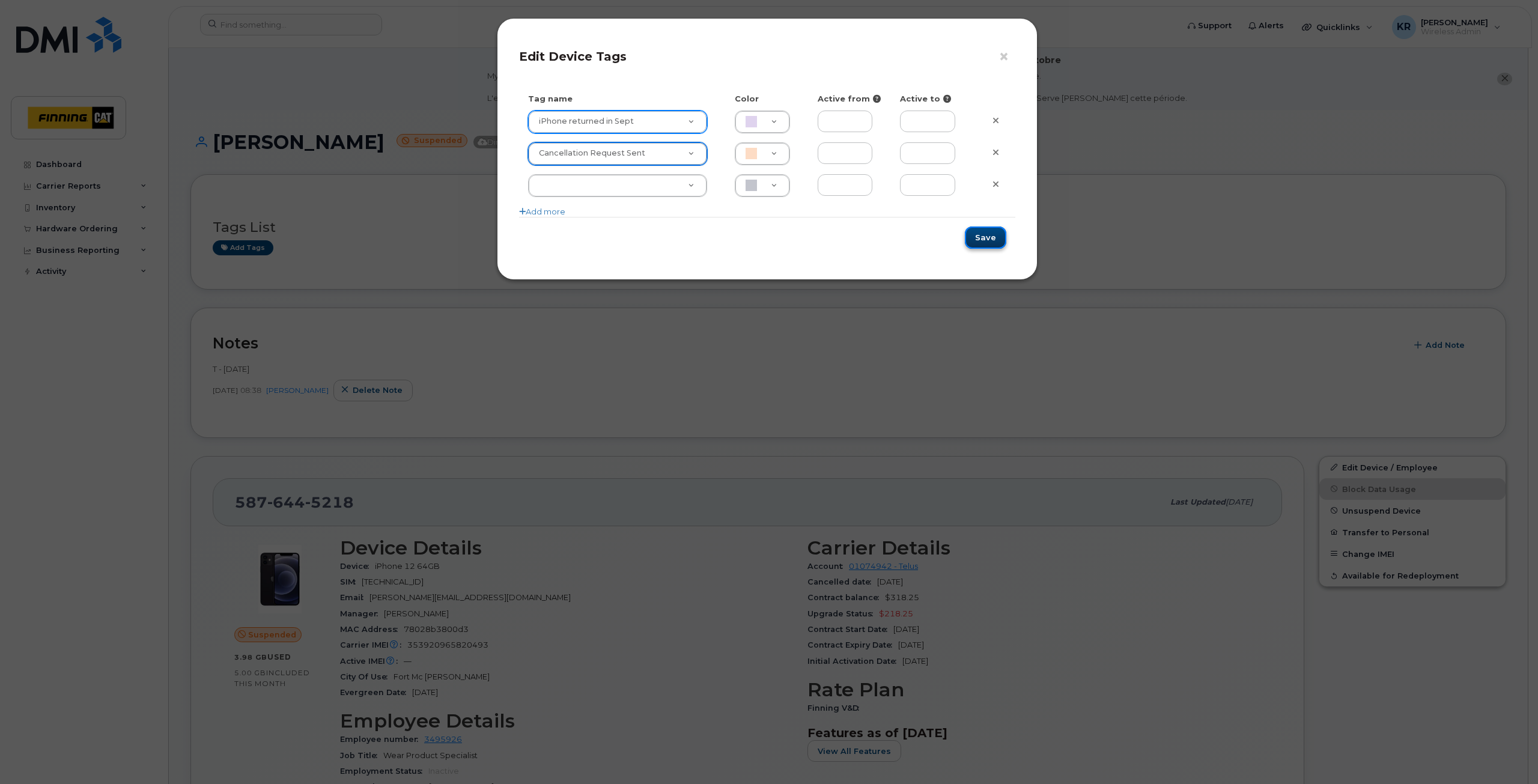
click at [988, 243] on button "Save" at bounding box center [985, 237] width 42 height 22
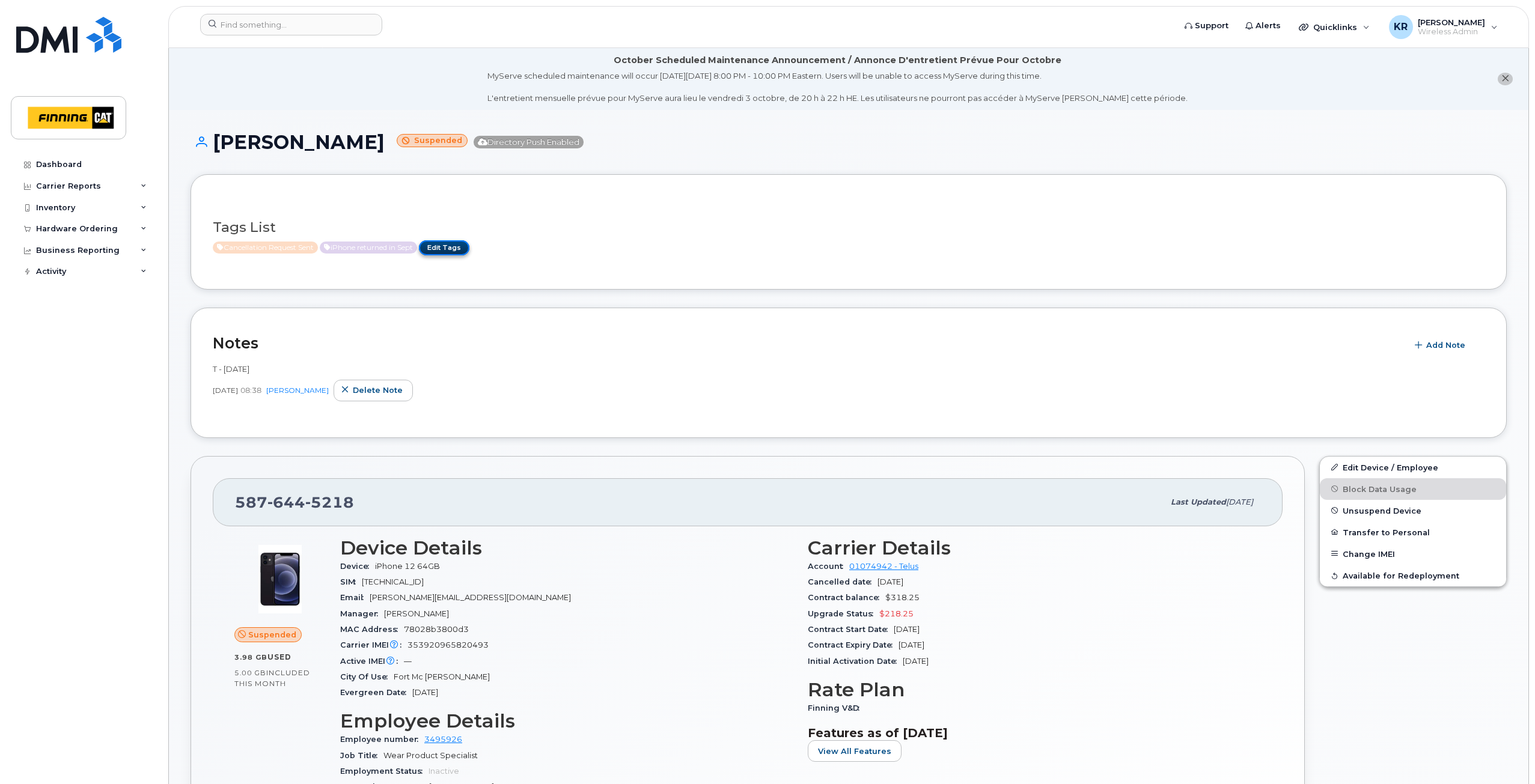
click at [441, 246] on link "Edit Tags" at bounding box center [444, 248] width 50 height 15
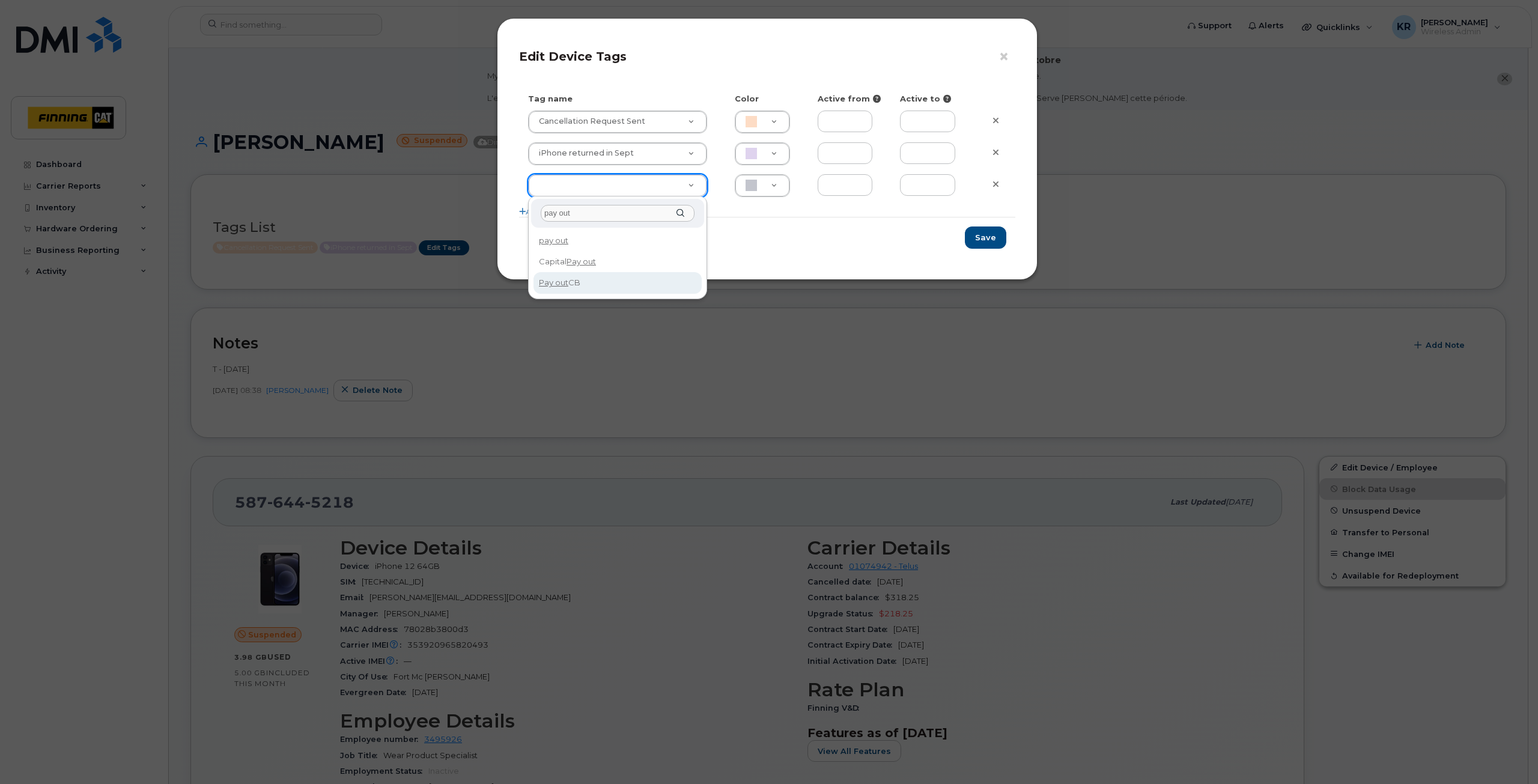
type input "pay out"
type input "Pay out CB"
type input "BCE3D8"
click at [980, 234] on button "Save" at bounding box center [985, 237] width 42 height 22
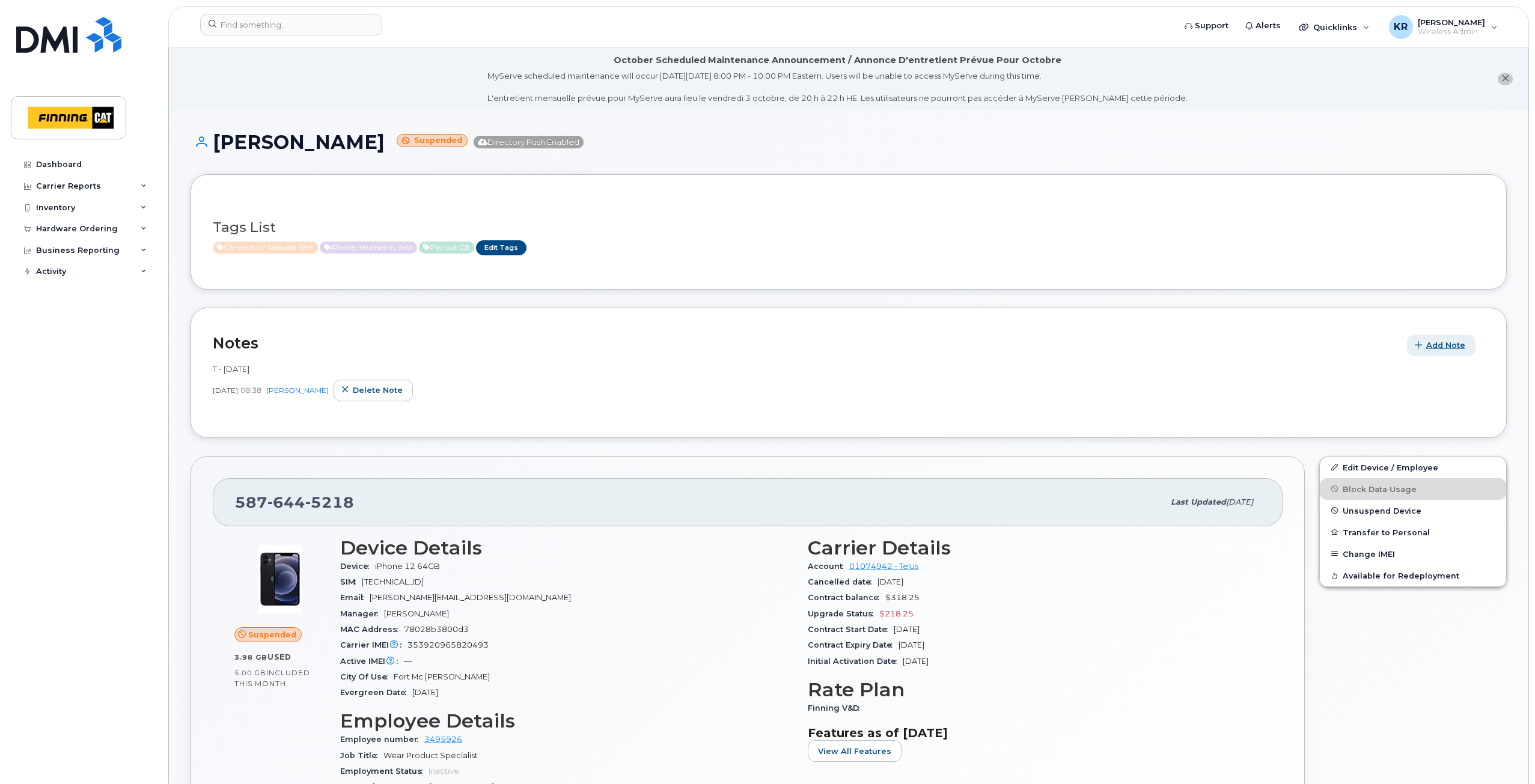
click at [1454, 349] on span "Add Note" at bounding box center [1445, 345] width 39 height 12
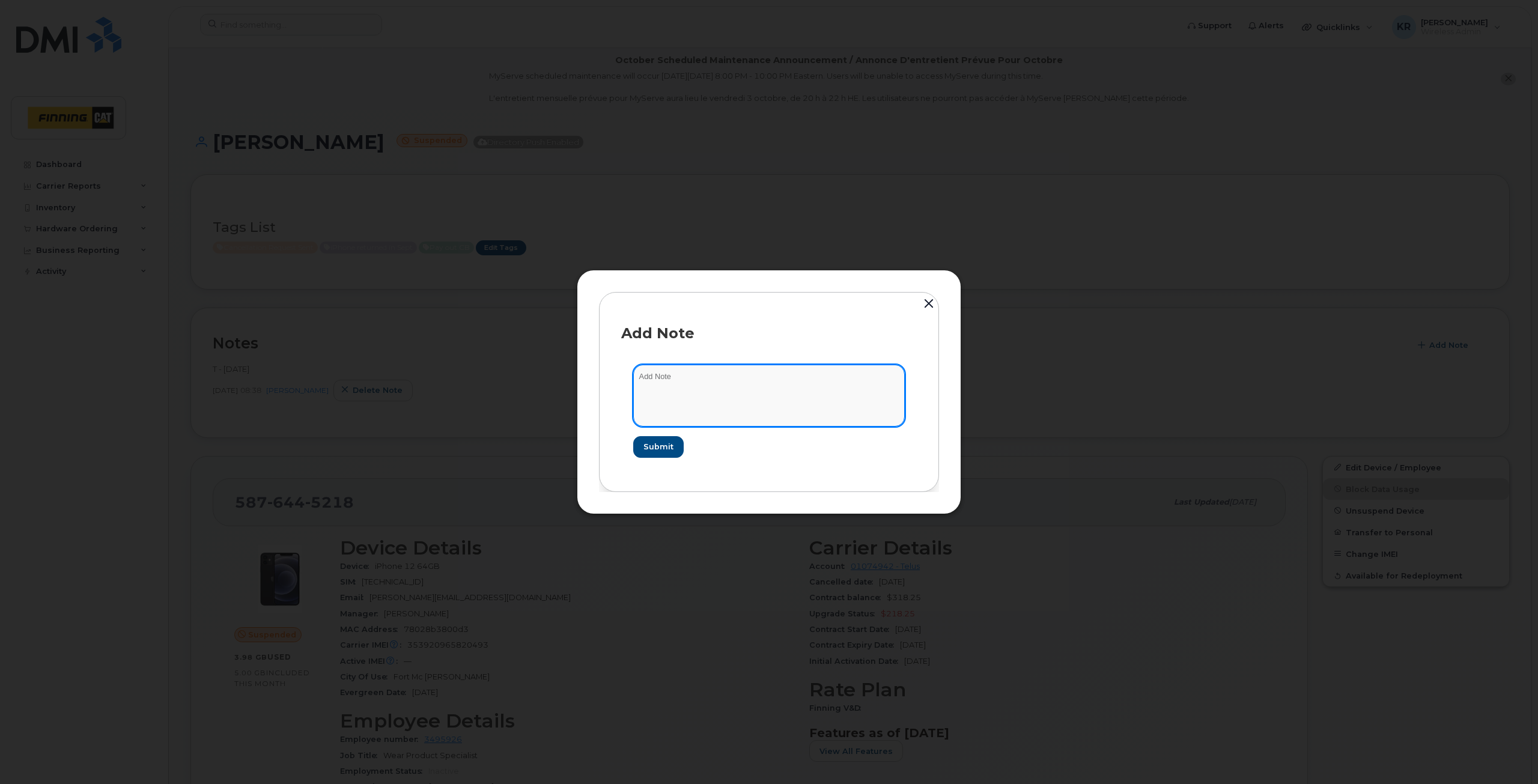
click at [668, 388] on textarea at bounding box center [769, 395] width 272 height 61
type textarea "sent cancellation request Sept 29/25 pay out CB 194.00"
click at [660, 446] on span "Submit" at bounding box center [658, 446] width 30 height 12
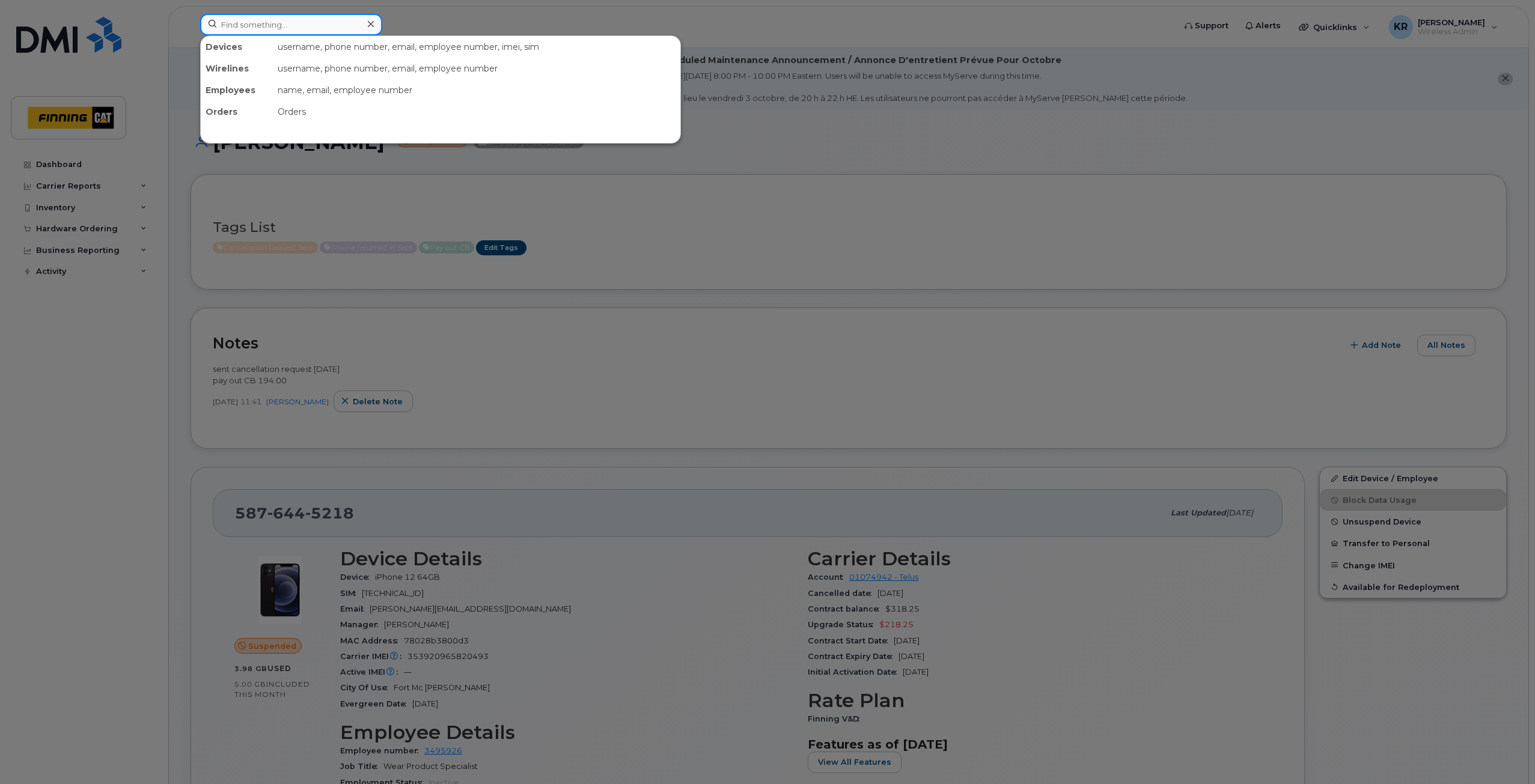
click at [308, 23] on input at bounding box center [291, 25] width 182 height 22
type input "clayton moffat"
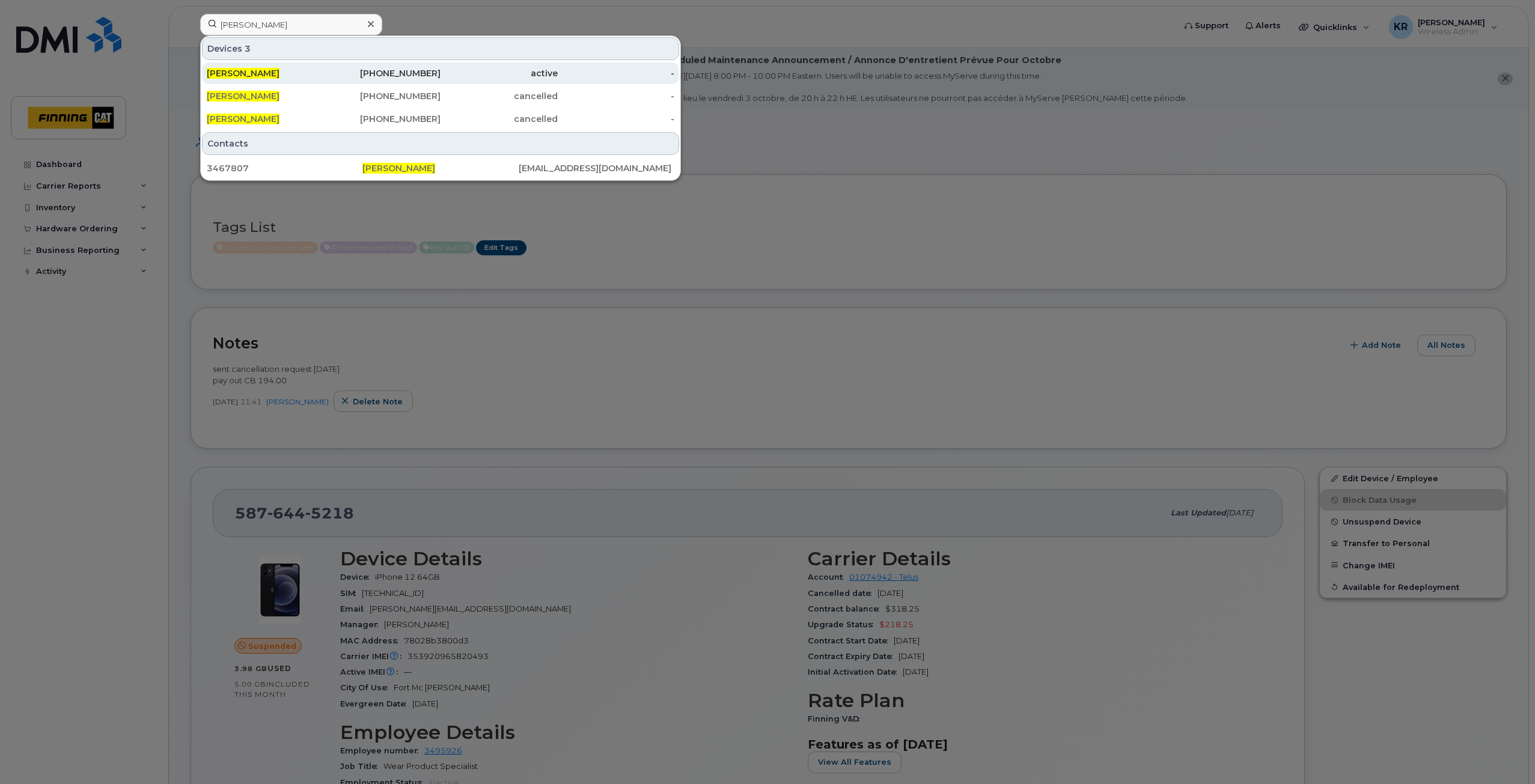
click at [434, 67] on div "250-267-3585" at bounding box center [382, 73] width 117 height 22
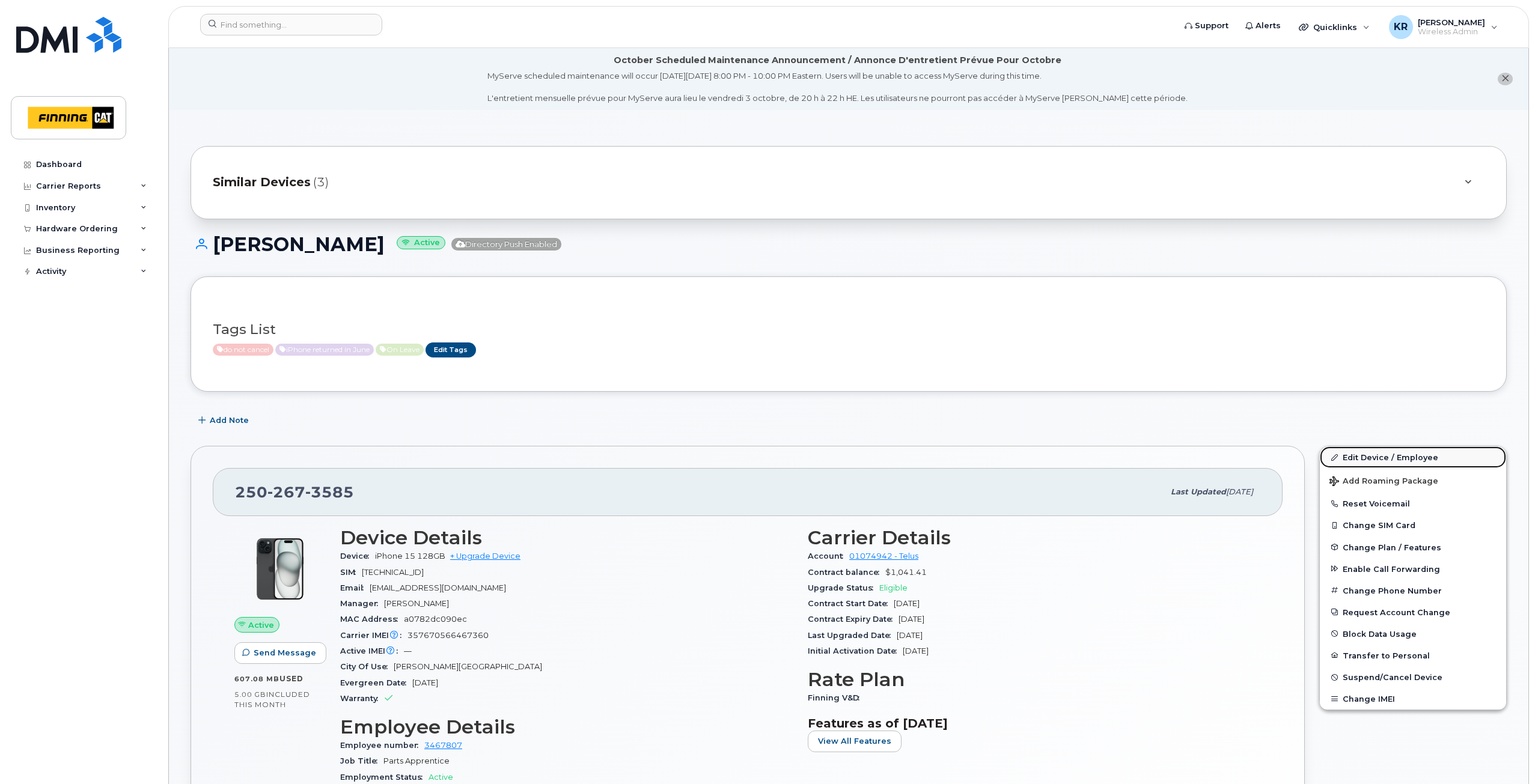
click at [1362, 455] on link "Edit Device / Employee" at bounding box center [1412, 457] width 186 height 22
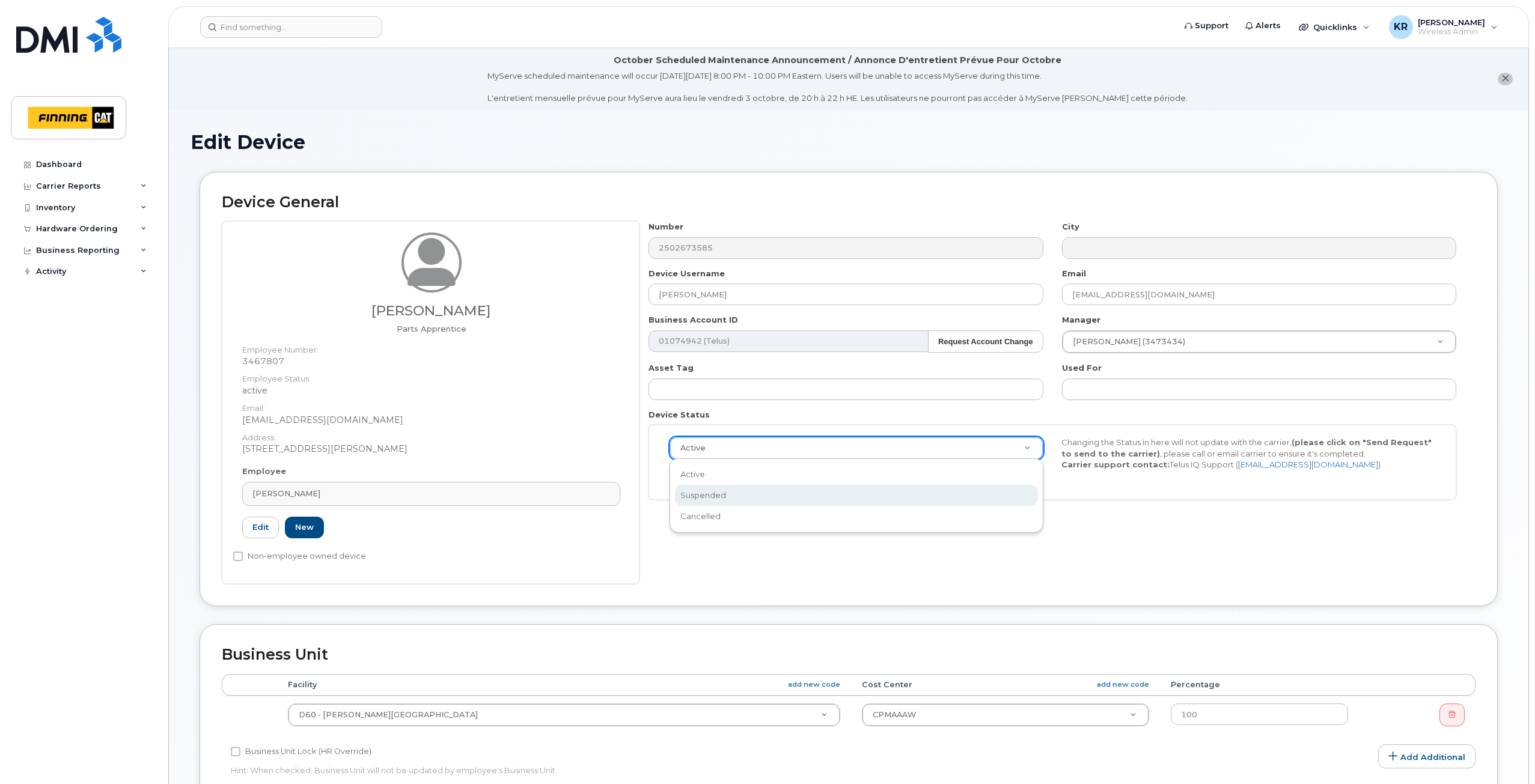
select select "suspended"
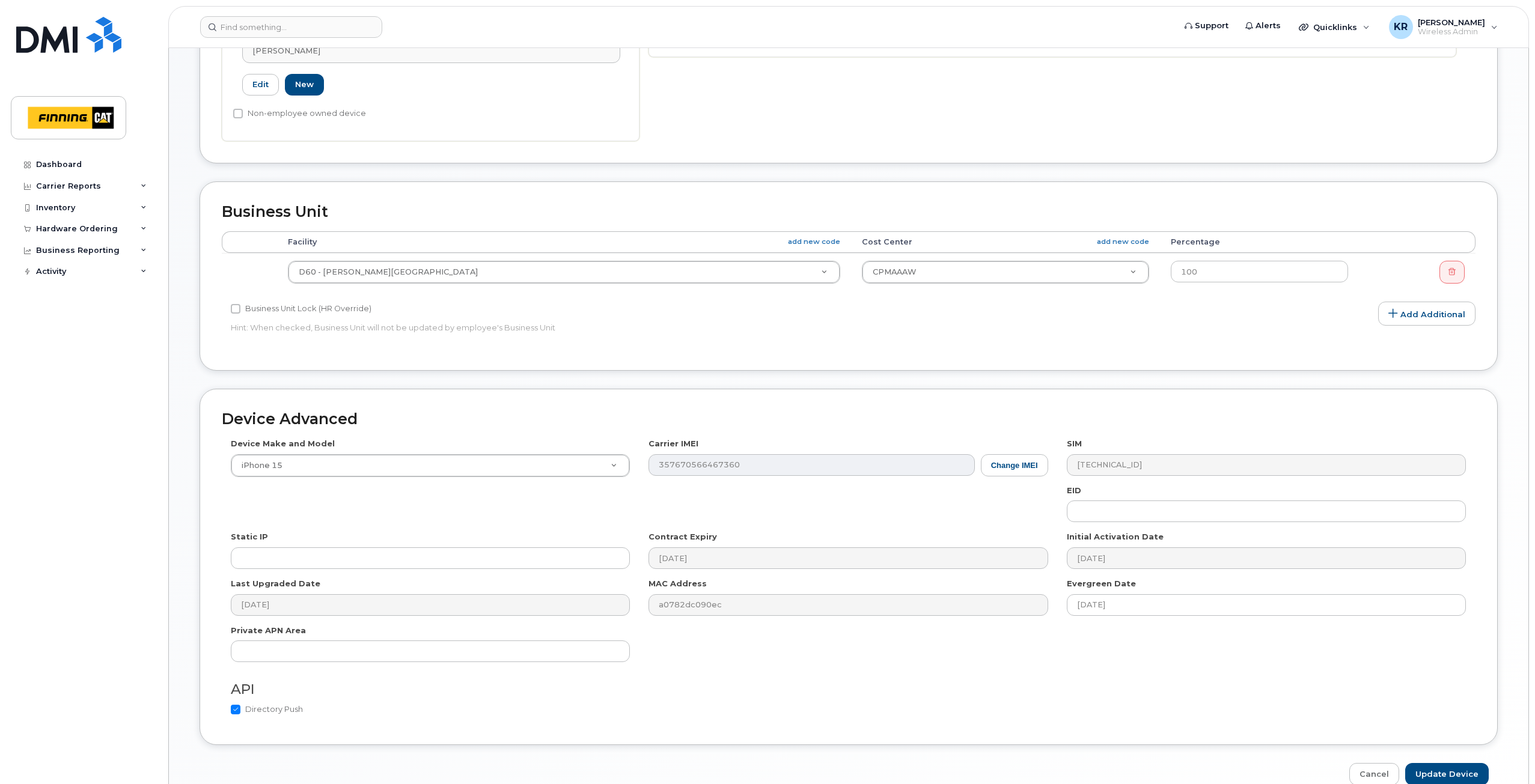
scroll to position [504, 0]
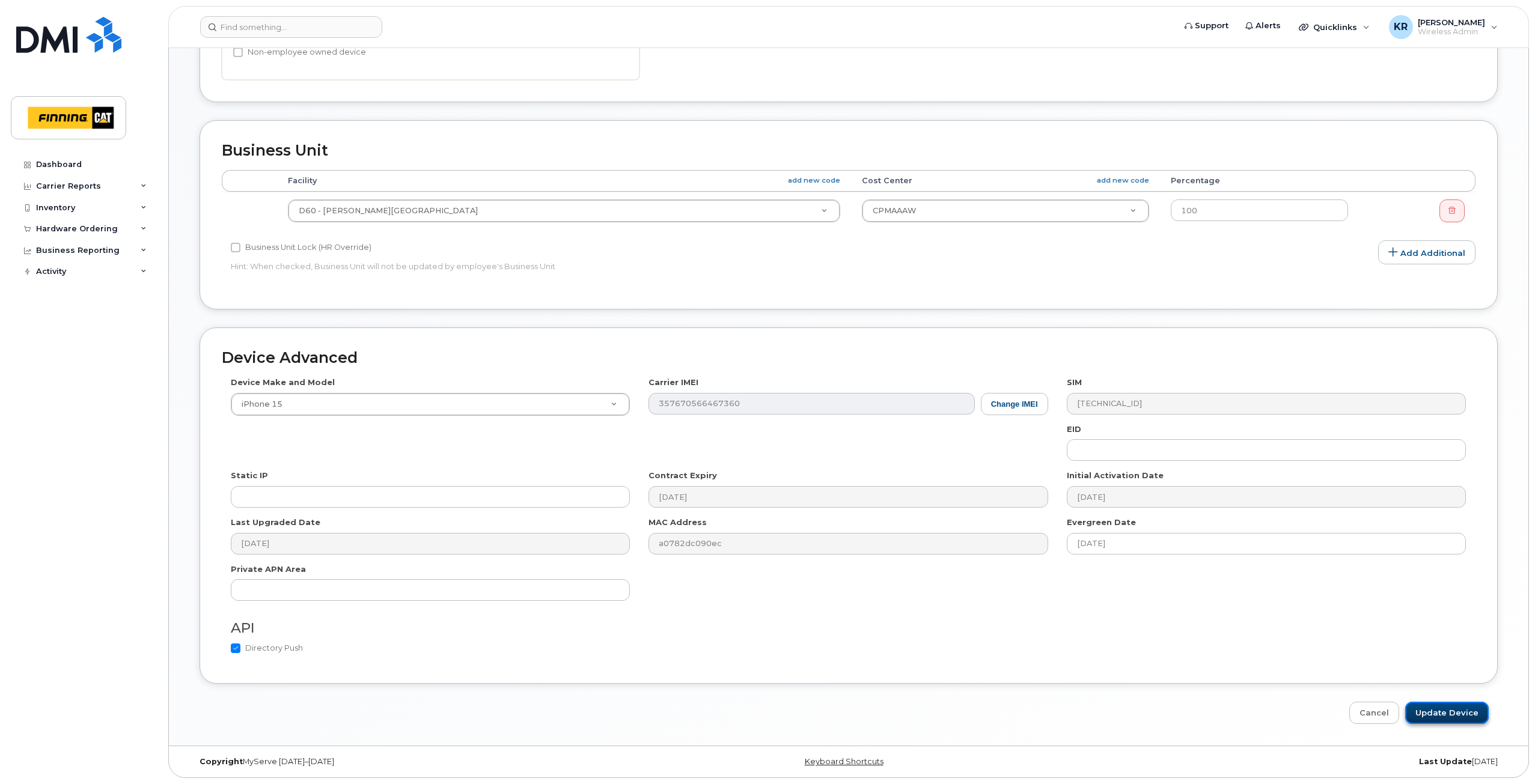
click at [1427, 712] on input "Update Device" at bounding box center [1447, 712] width 83 height 22
type input "Saving..."
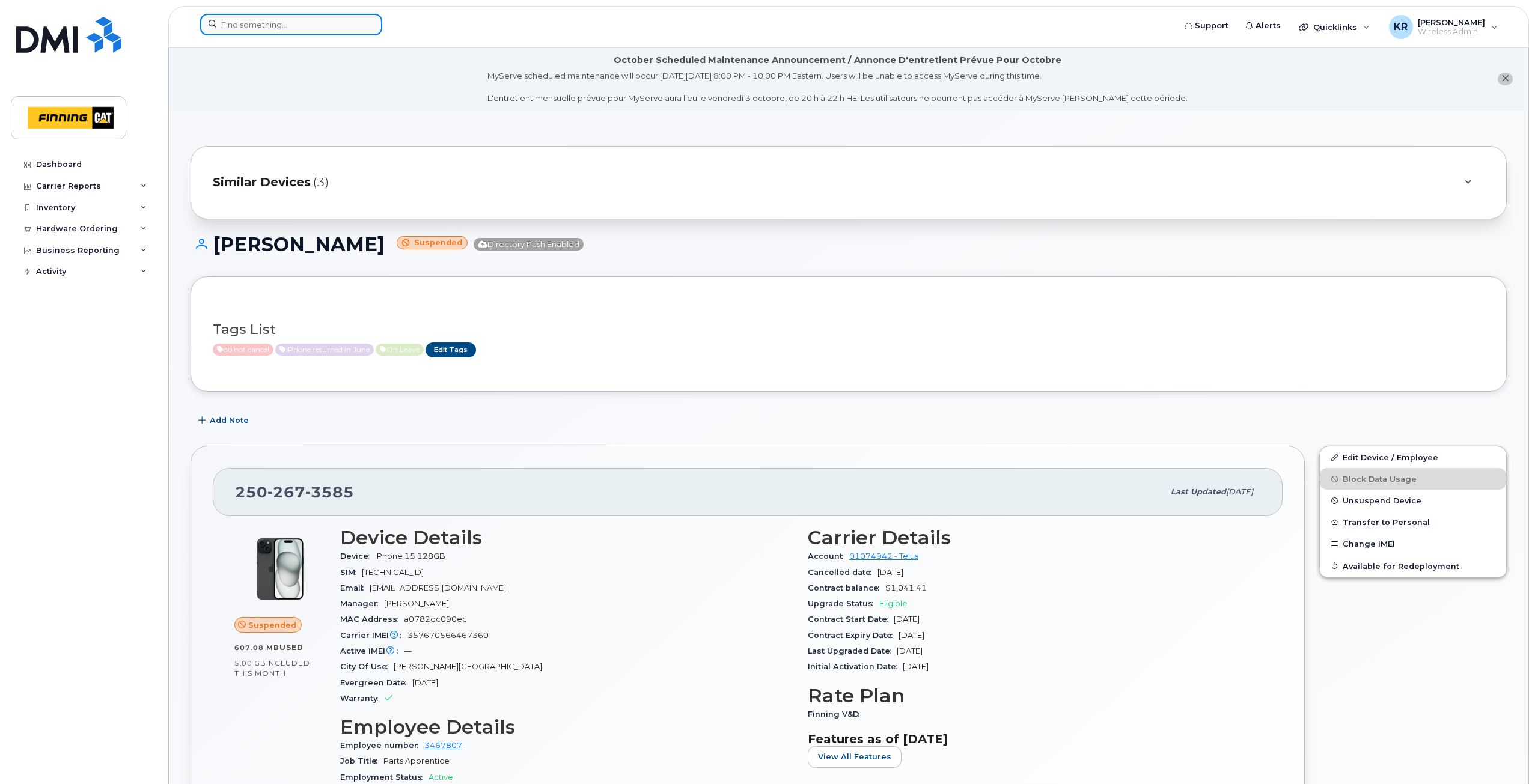
click at [265, 26] on input at bounding box center [291, 25] width 182 height 22
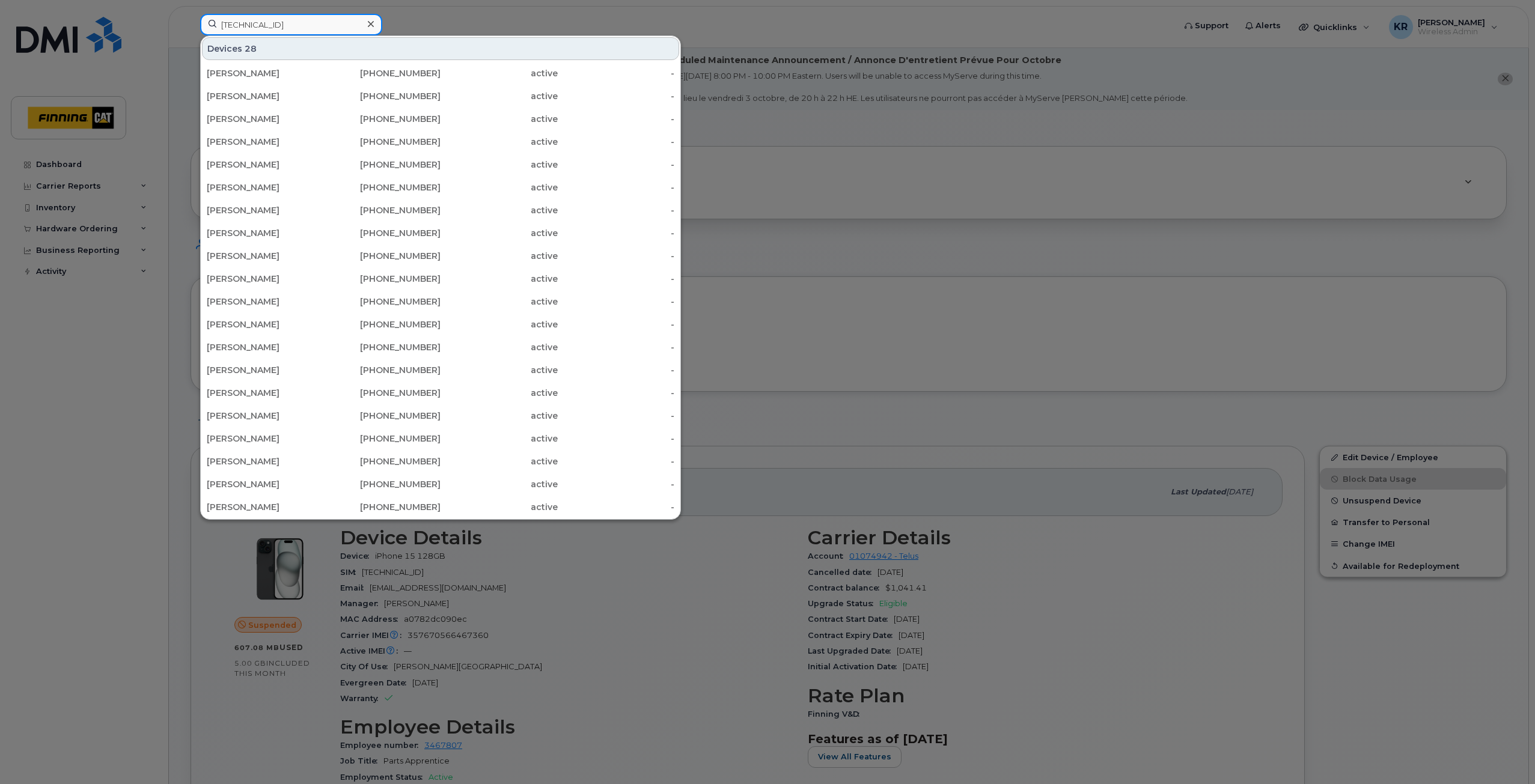
type input "[TECHNICAL_ID]"
